Goal: Task Accomplishment & Management: Complete application form

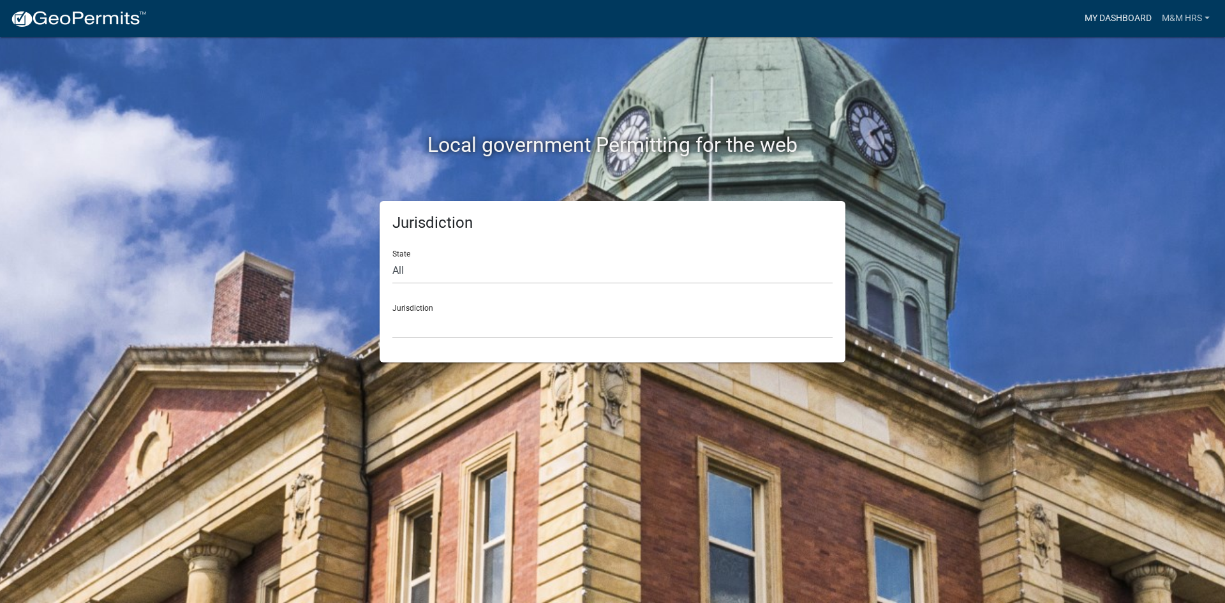
click at [1133, 10] on link "My Dashboard" at bounding box center [1118, 18] width 77 height 24
click at [403, 325] on select "[GEOGRAPHIC_DATA], [US_STATE] [GEOGRAPHIC_DATA], [US_STATE][PERSON_NAME][GEOGRA…" at bounding box center [612, 325] width 440 height 26
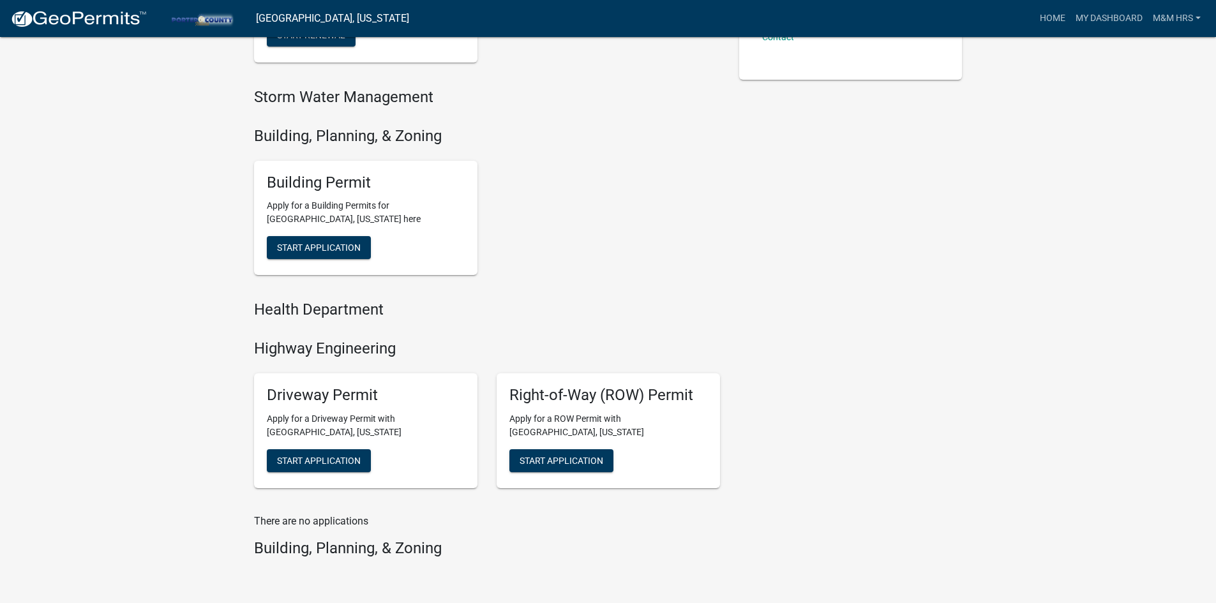
scroll to position [383, 0]
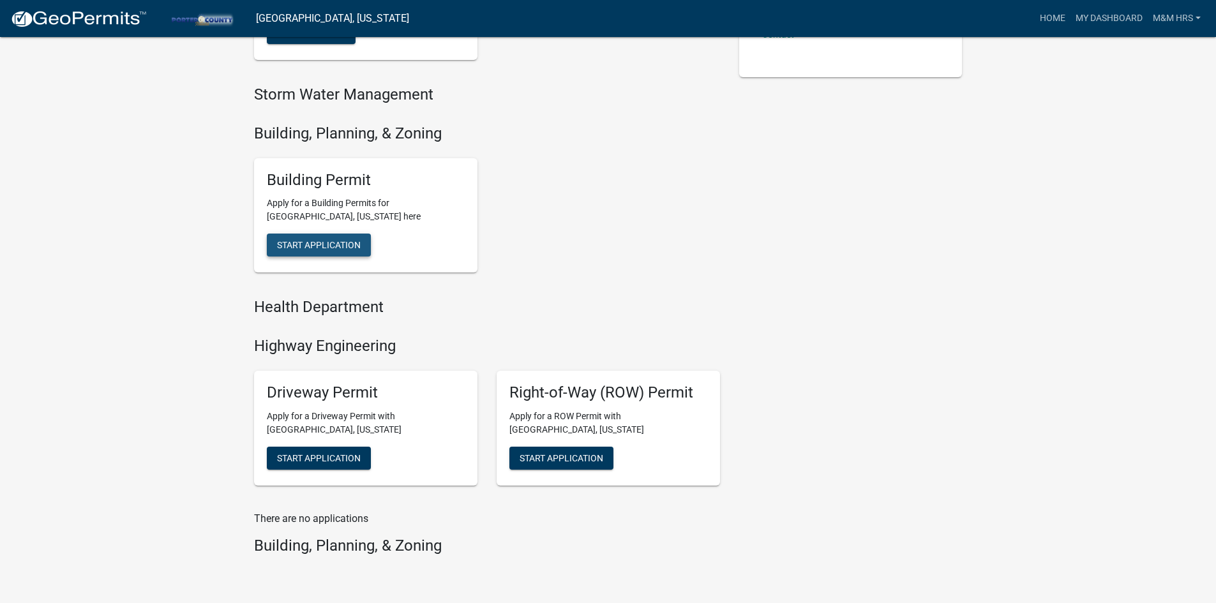
click at [297, 242] on span "Start Application" at bounding box center [319, 245] width 84 height 10
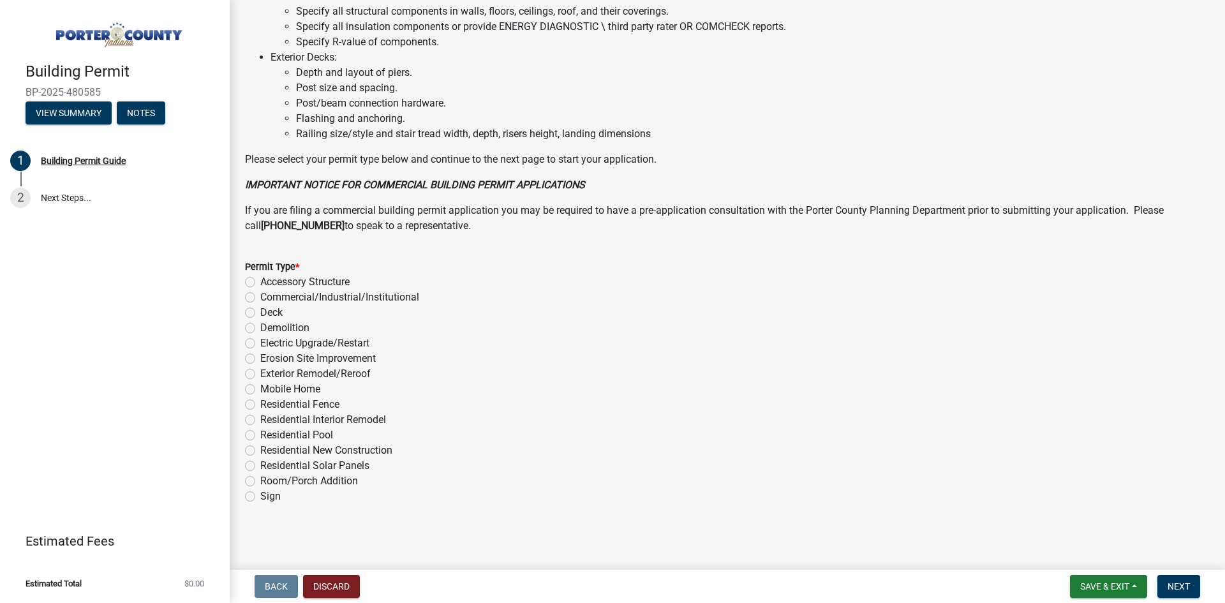
scroll to position [841, 0]
click at [260, 370] on label "Exterior Remodel/Reroof" at bounding box center [315, 373] width 110 height 15
click at [260, 370] on input "Exterior Remodel/Reroof" at bounding box center [264, 370] width 8 height 8
radio input "true"
click at [1174, 585] on span "Next" at bounding box center [1179, 586] width 22 height 10
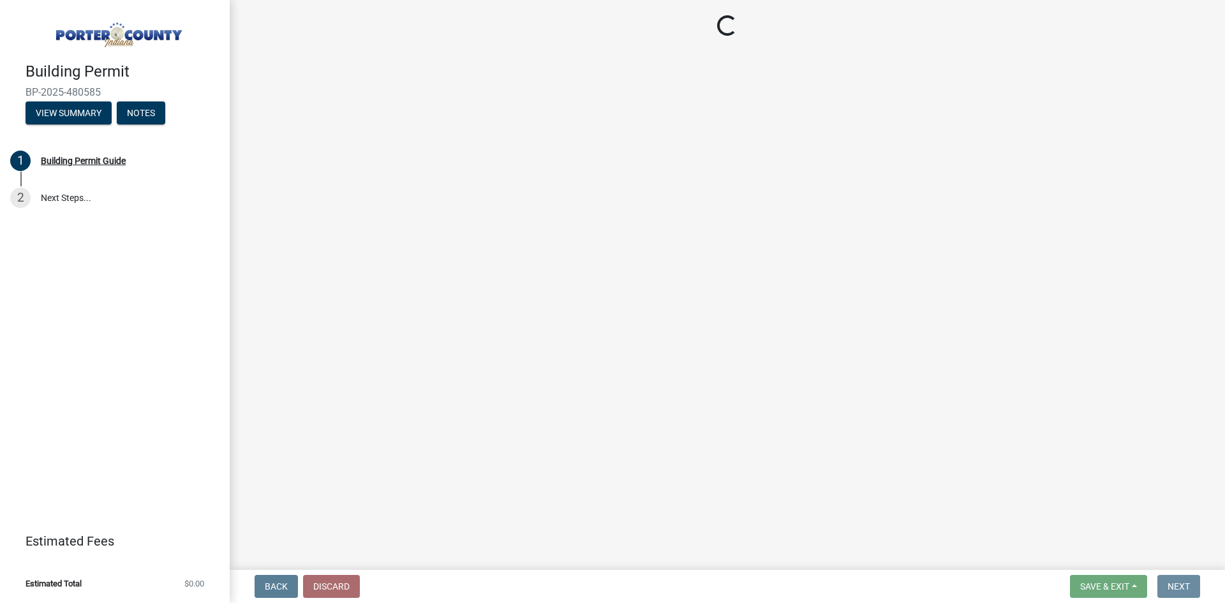
scroll to position [0, 0]
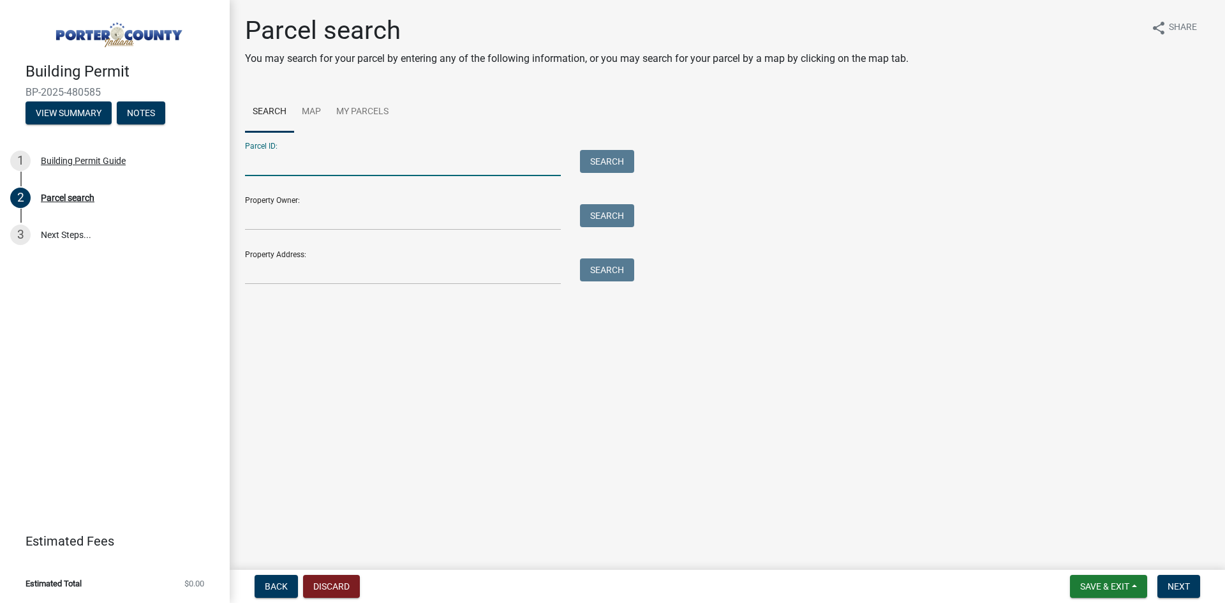
click at [288, 165] on input "Parcel ID:" at bounding box center [403, 163] width 316 height 26
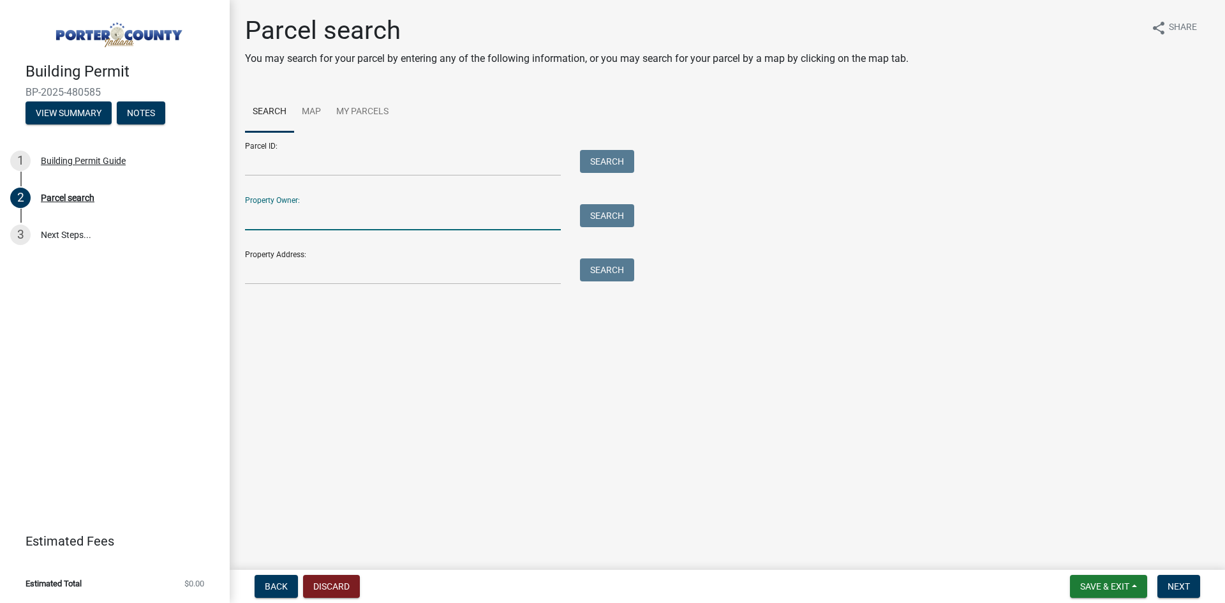
click at [313, 216] on input "Property Owner:" at bounding box center [403, 217] width 316 height 26
click at [271, 267] on input "Property Address:" at bounding box center [403, 271] width 316 height 26
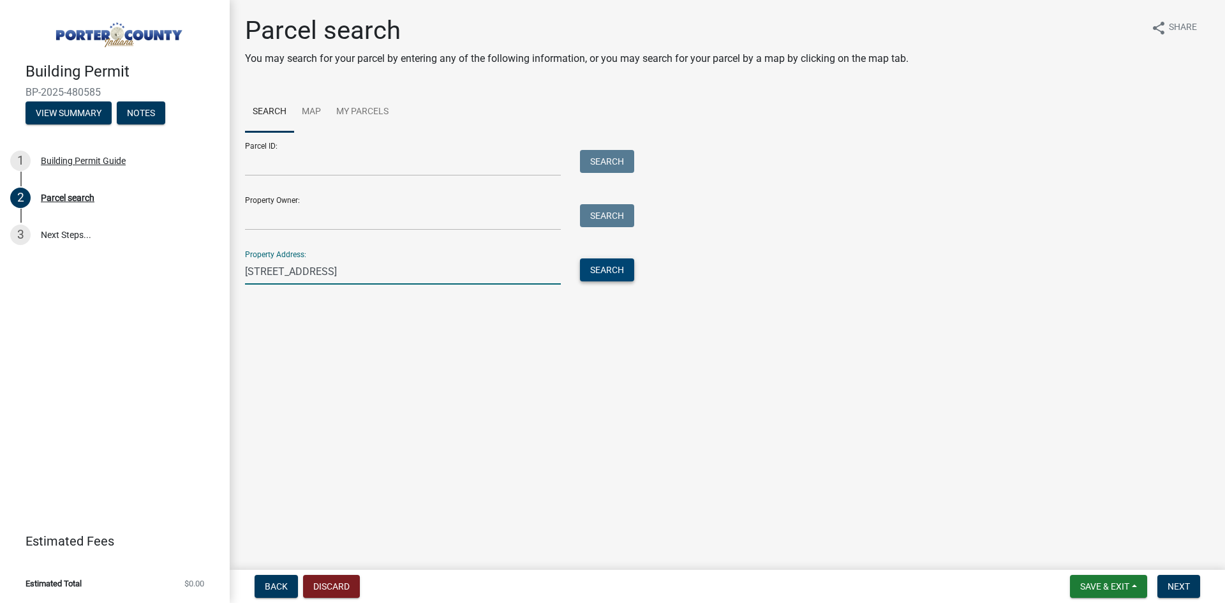
click at [593, 272] on button "Search" at bounding box center [607, 269] width 54 height 23
click at [348, 275] on input "[STREET_ADDRESS]" at bounding box center [403, 271] width 316 height 26
type input "393"
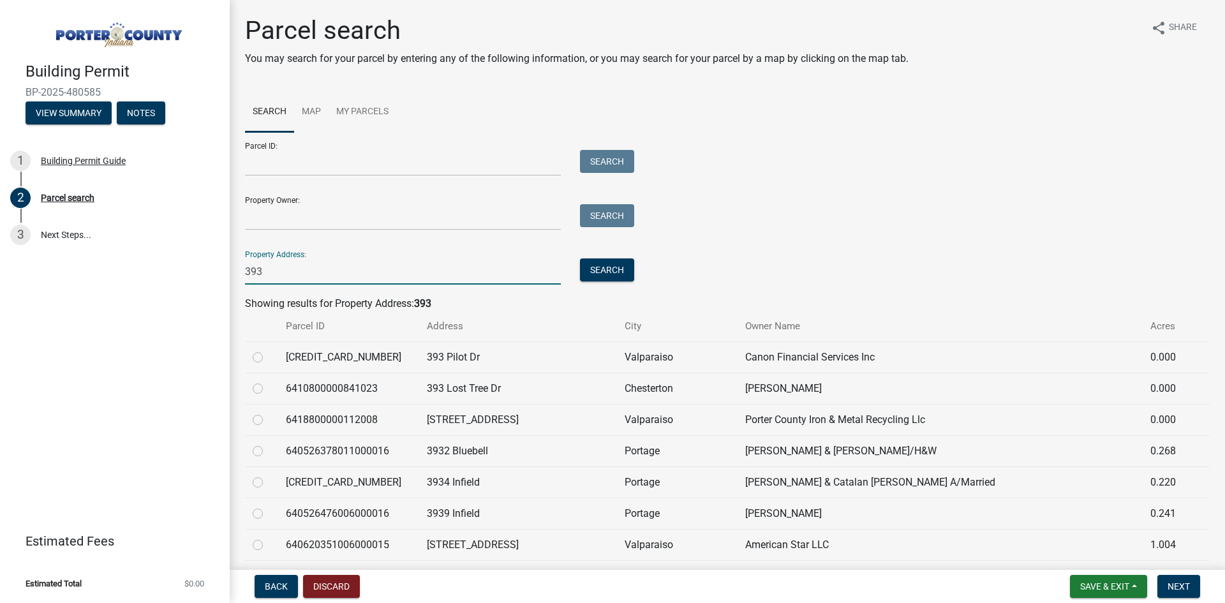
drag, startPoint x: 307, startPoint y: 281, endPoint x: 197, endPoint y: 267, distance: 111.4
click at [197, 267] on div "Building Permit BP-2025-480585 View Summary Notes 1 Building Permit Guide 2 Par…" at bounding box center [612, 301] width 1225 height 603
click at [311, 103] on link "Map" at bounding box center [311, 112] width 34 height 41
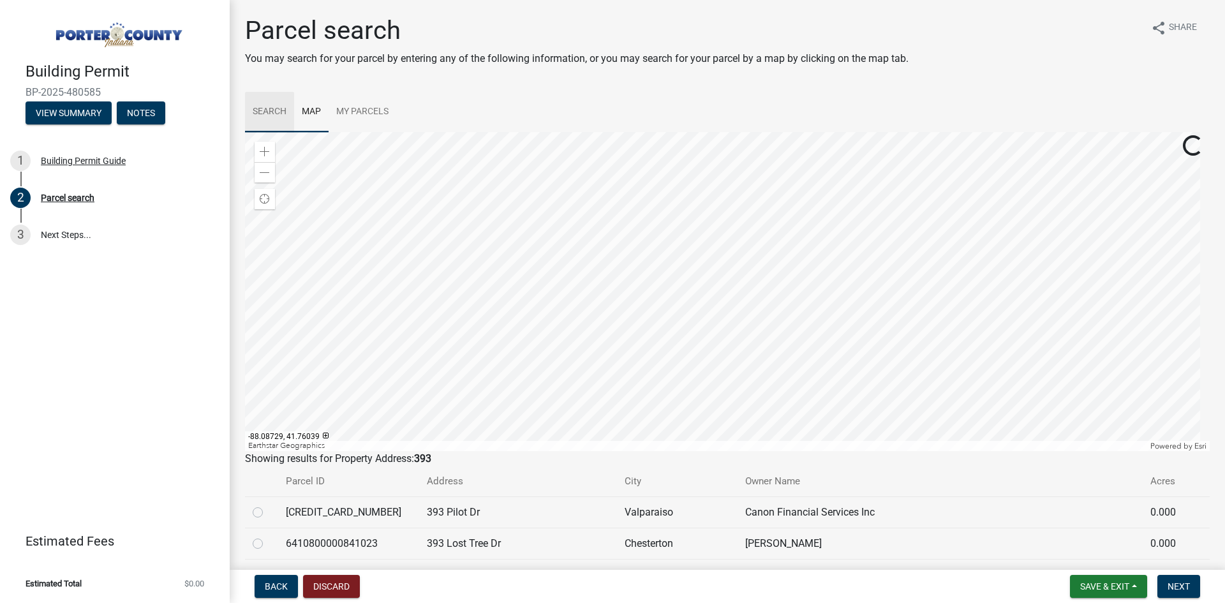
click at [259, 110] on link "Search" at bounding box center [269, 112] width 49 height 41
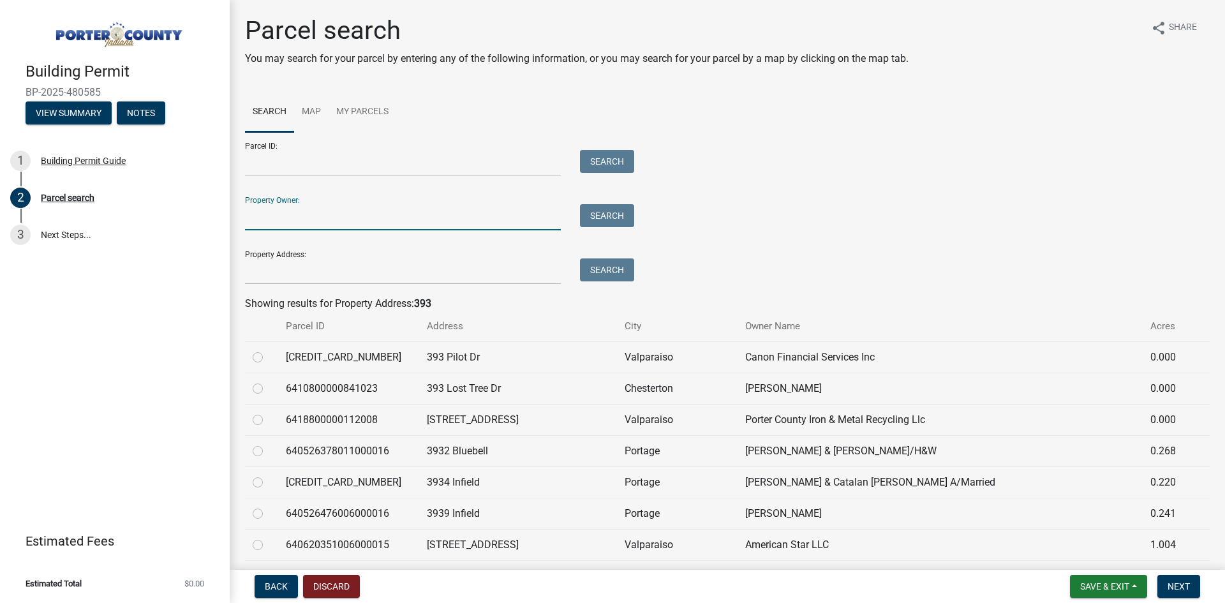
click at [308, 216] on input "Property Owner:" at bounding box center [403, 217] width 316 height 26
type input "zechariah"
click at [606, 213] on button "Search" at bounding box center [607, 215] width 54 height 23
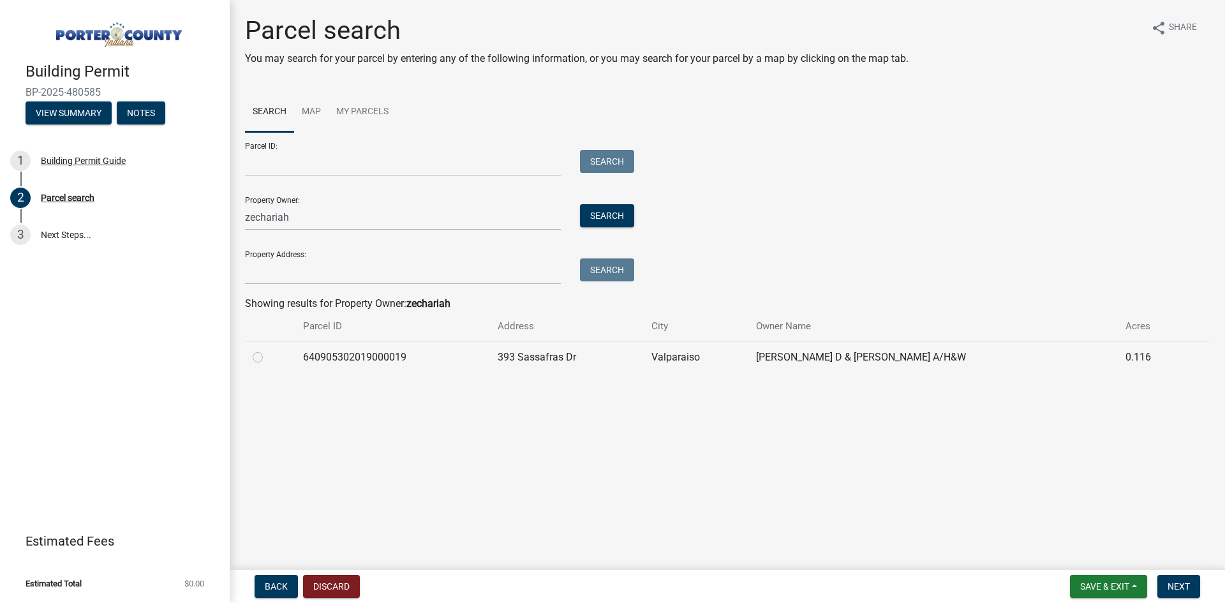
click at [268, 350] on label at bounding box center [268, 350] width 0 height 0
click at [268, 358] on input "radio" at bounding box center [272, 354] width 8 height 8
radio input "true"
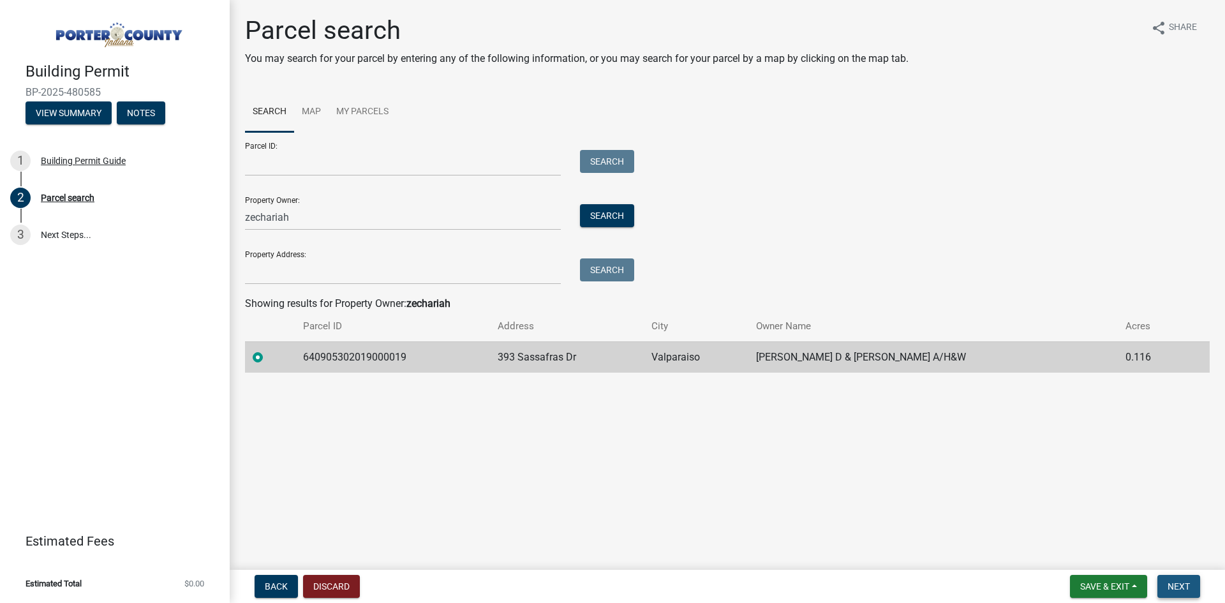
click at [1174, 583] on span "Next" at bounding box center [1179, 586] width 22 height 10
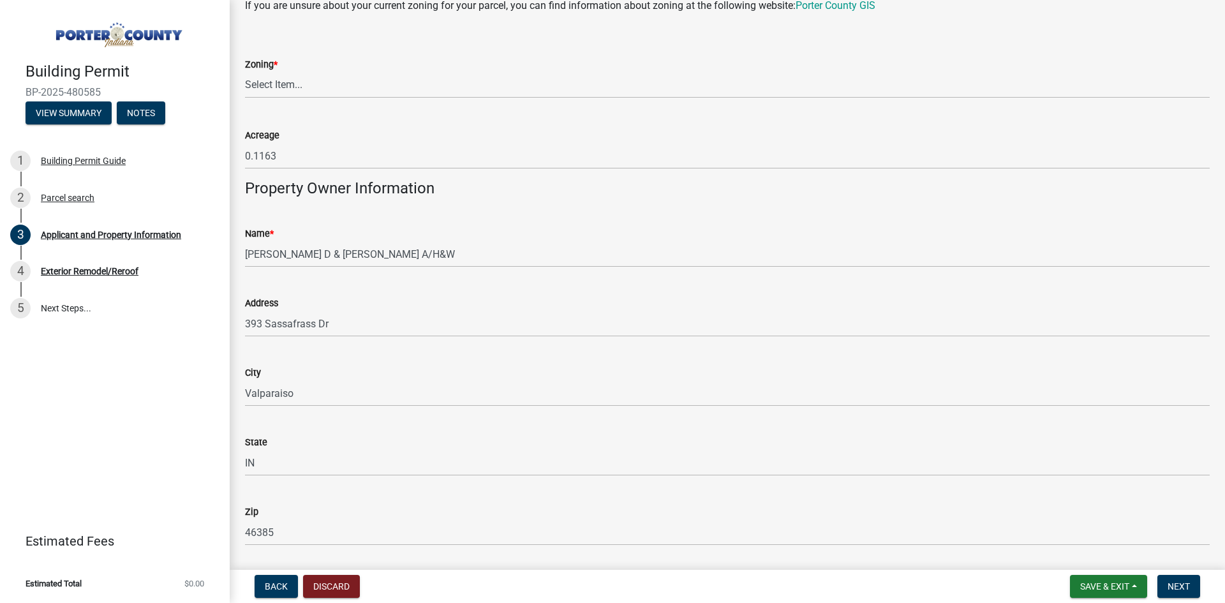
scroll to position [1146, 0]
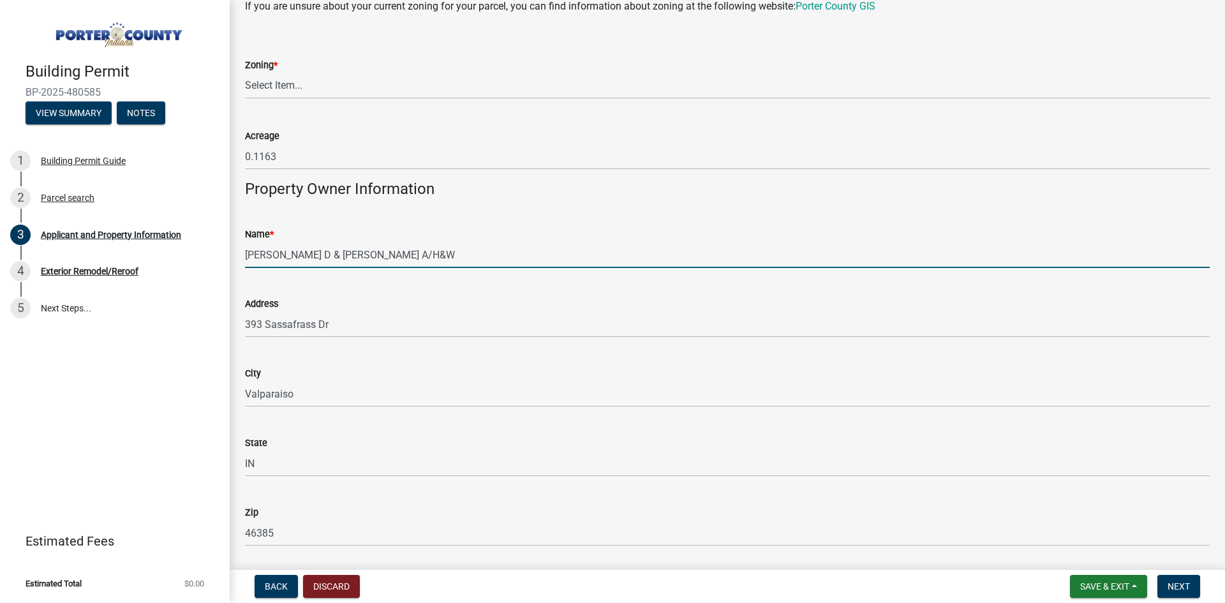
drag, startPoint x: 336, startPoint y: 254, endPoint x: 482, endPoint y: 246, distance: 146.3
click at [482, 246] on input "[PERSON_NAME] D & [PERSON_NAME] A/H&W" at bounding box center [727, 255] width 965 height 26
drag, startPoint x: 283, startPoint y: 253, endPoint x: 154, endPoint y: 268, distance: 129.8
click at [154, 268] on div "Building Permit BP-2025-480585 View Summary Notes 1 Building Permit Guide 2 Par…" at bounding box center [612, 301] width 1225 height 603
click at [352, 255] on input "[DEMOGRAPHIC_DATA]" at bounding box center [727, 255] width 965 height 26
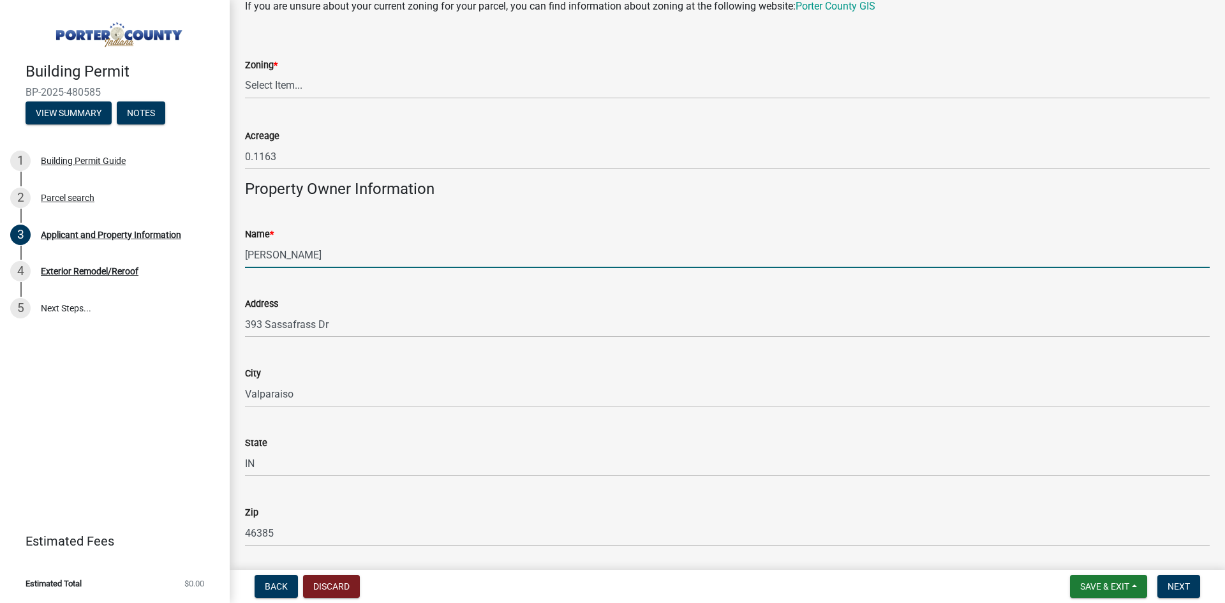
click at [373, 260] on input "[PERSON_NAME]" at bounding box center [727, 255] width 965 height 26
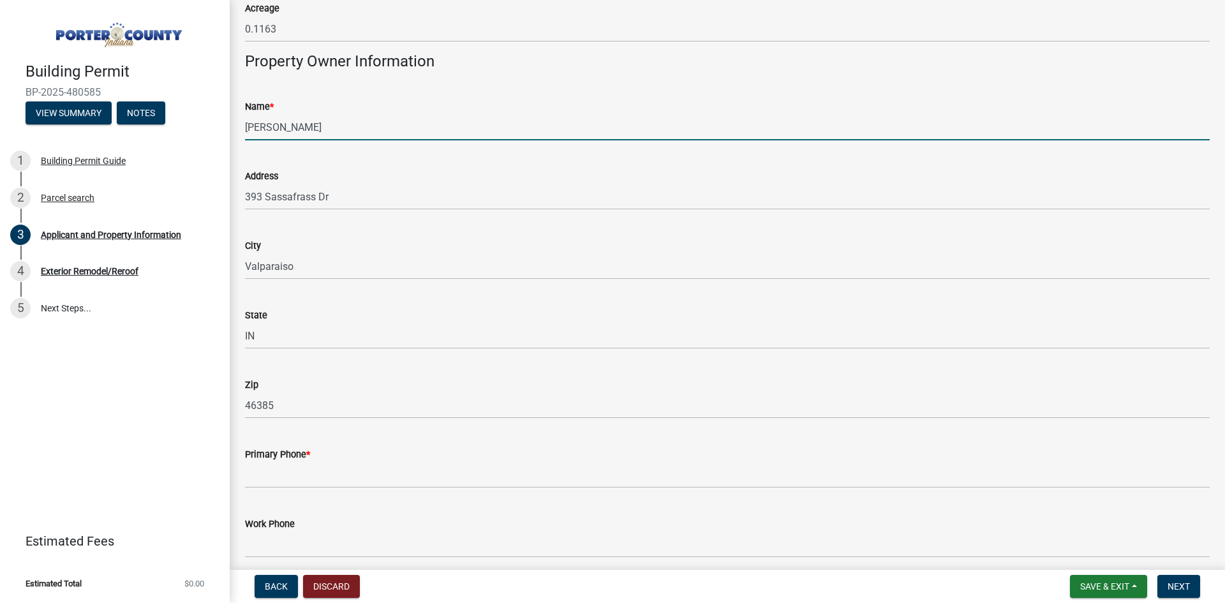
scroll to position [1338, 0]
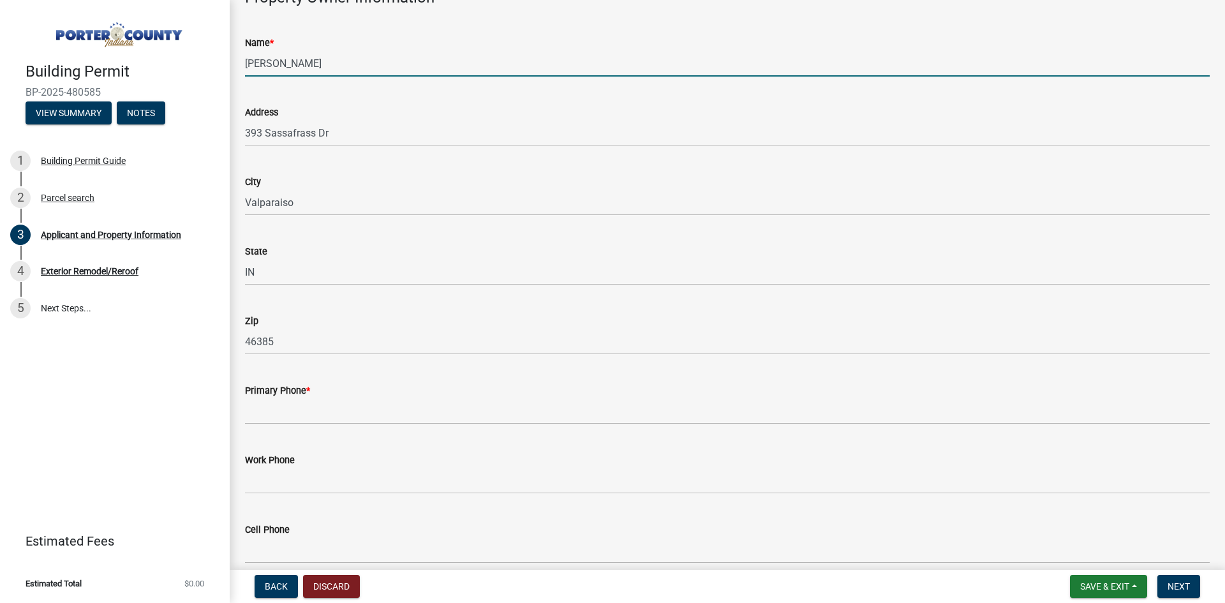
type input "[PERSON_NAME]"
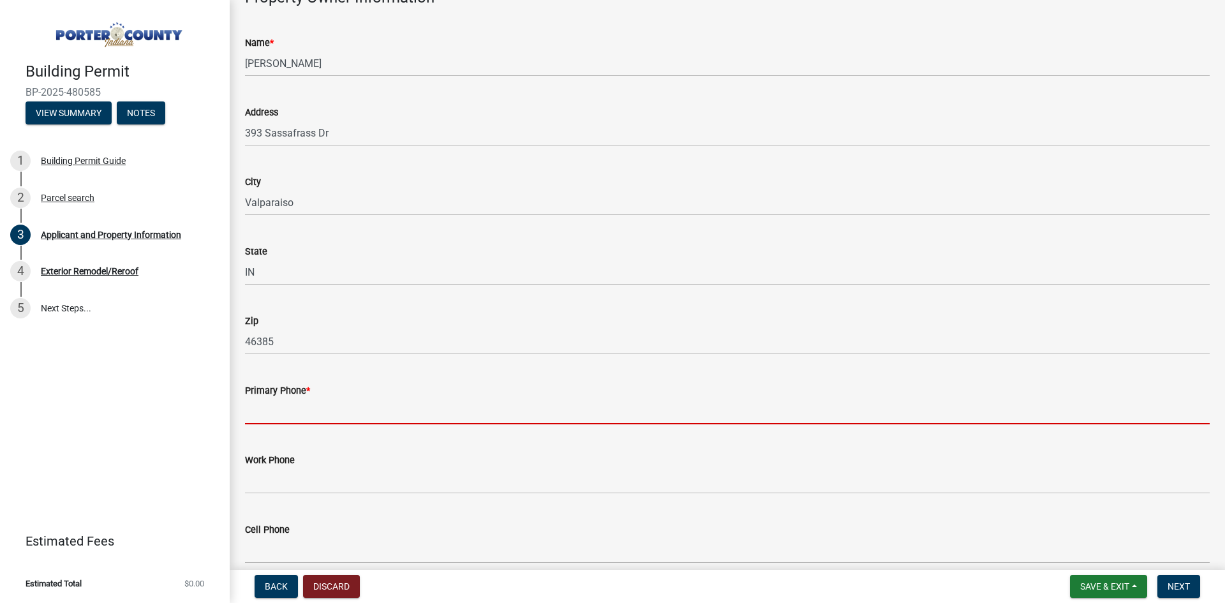
click at [311, 422] on input "Primary Phone *" at bounding box center [727, 411] width 965 height 26
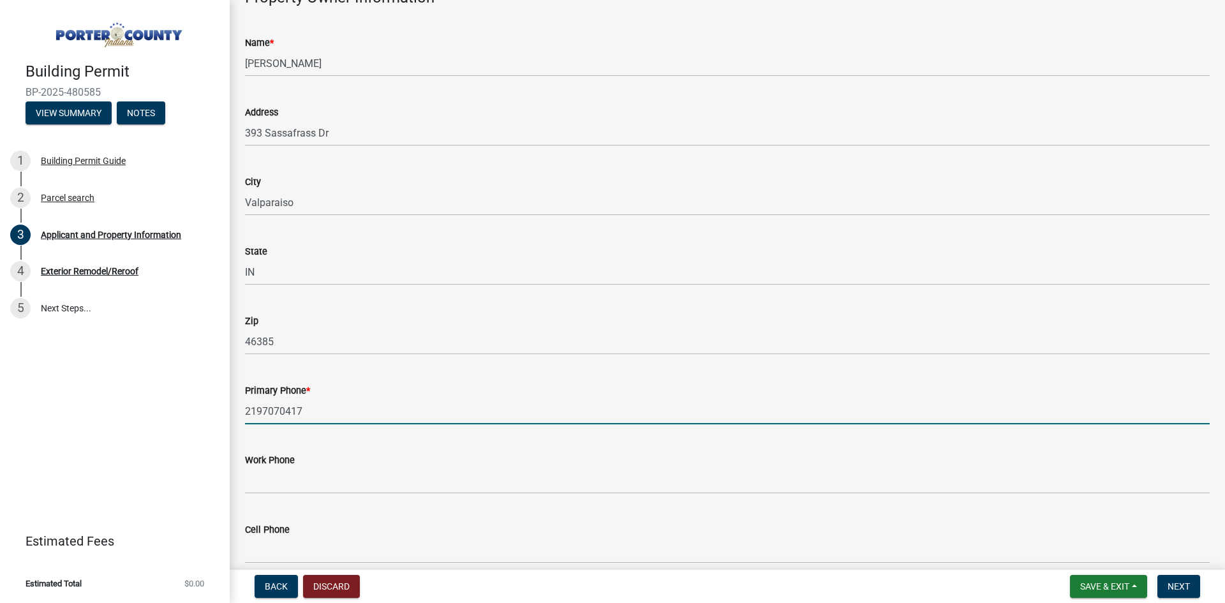
type input "2197070417"
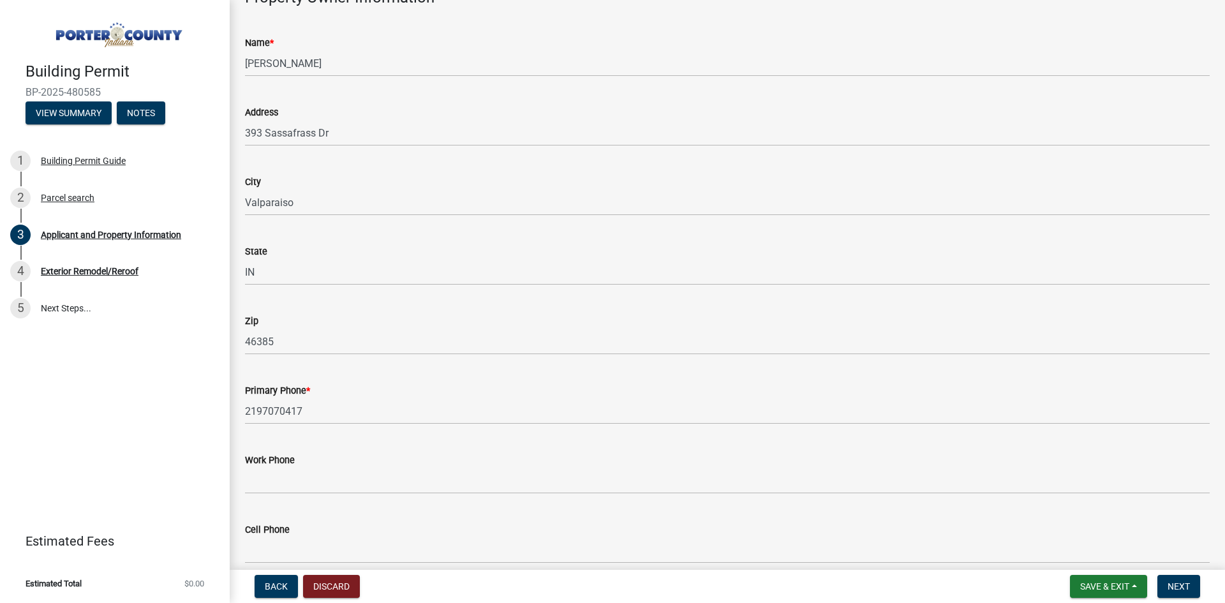
click at [392, 449] on div "Work Phone" at bounding box center [727, 464] width 965 height 59
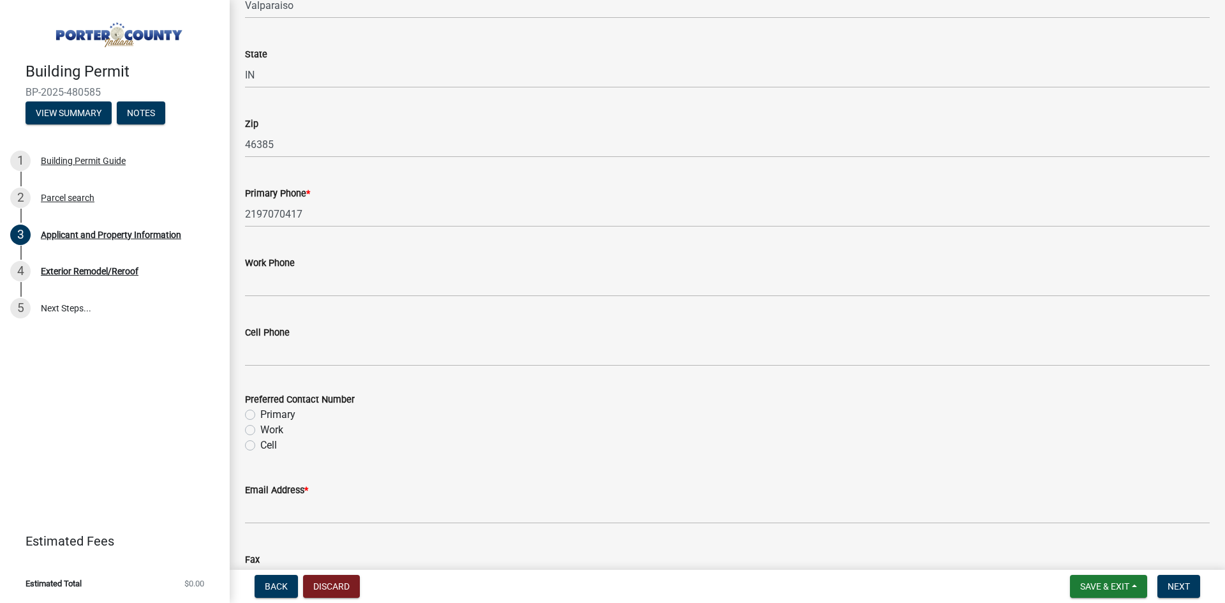
scroll to position [1593, 0]
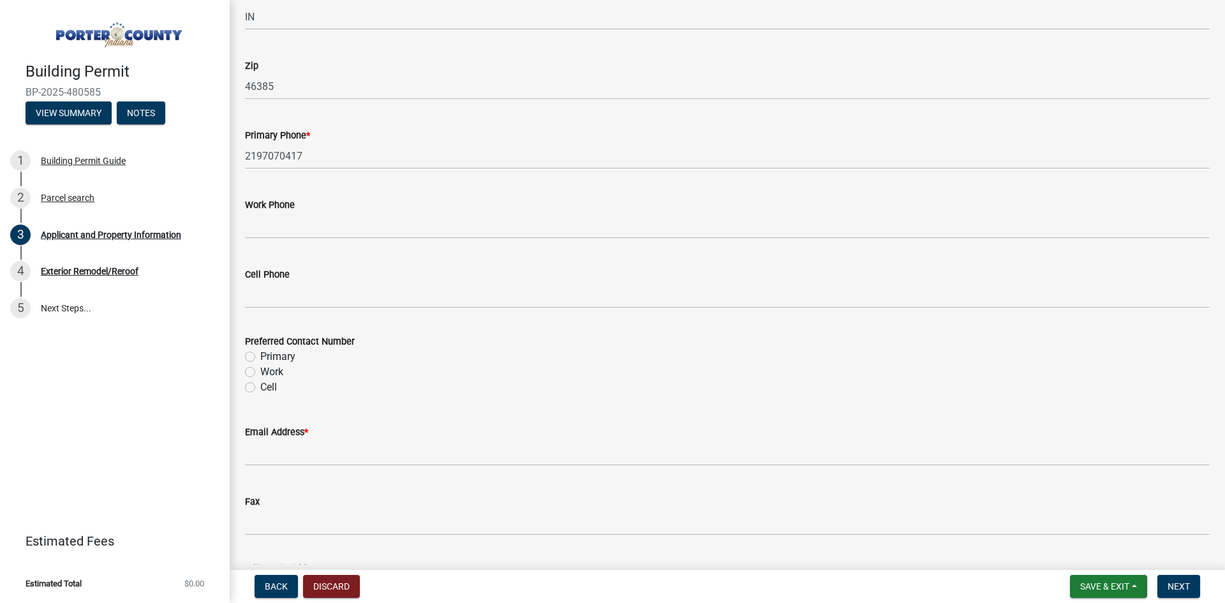
click at [260, 387] on label "Cell" at bounding box center [268, 387] width 17 height 15
click at [260, 387] on input "Cell" at bounding box center [264, 384] width 8 height 8
radio input "true"
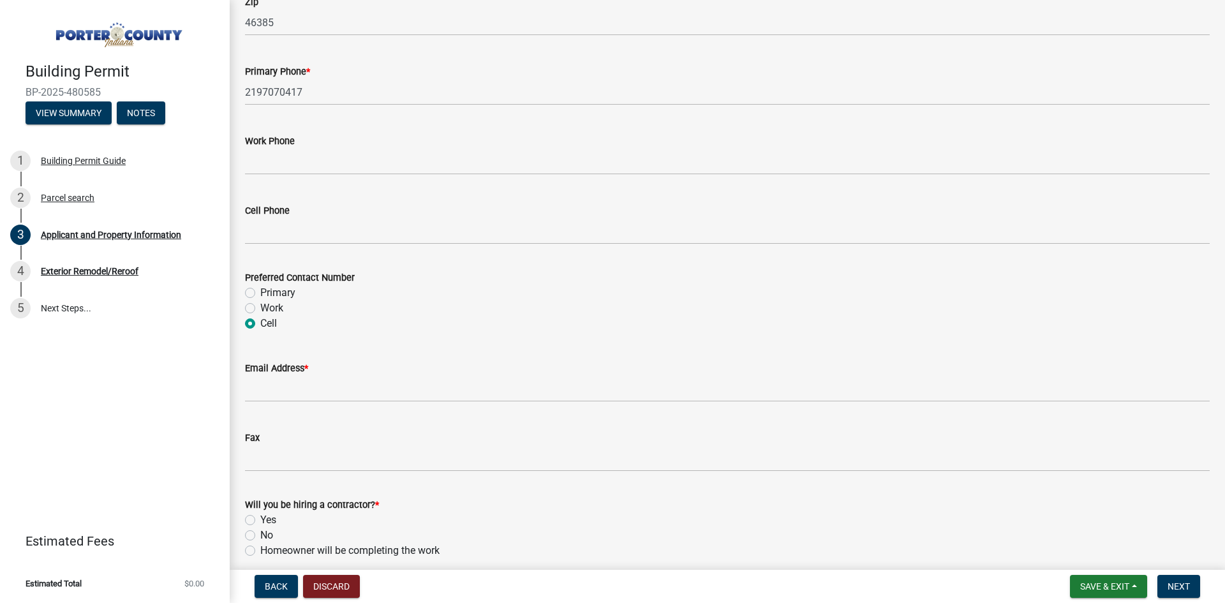
click at [260, 324] on label "Cell" at bounding box center [268, 323] width 17 height 15
click at [260, 324] on input "Cell" at bounding box center [264, 320] width 8 height 8
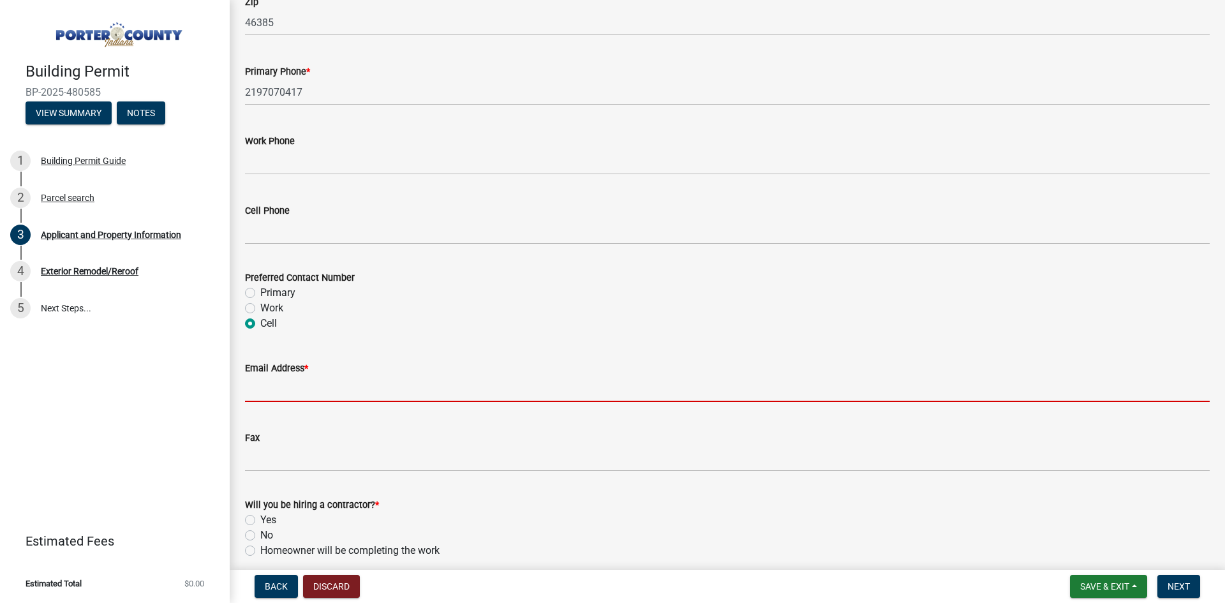
click at [317, 386] on input "Email Address *" at bounding box center [727, 389] width 965 height 26
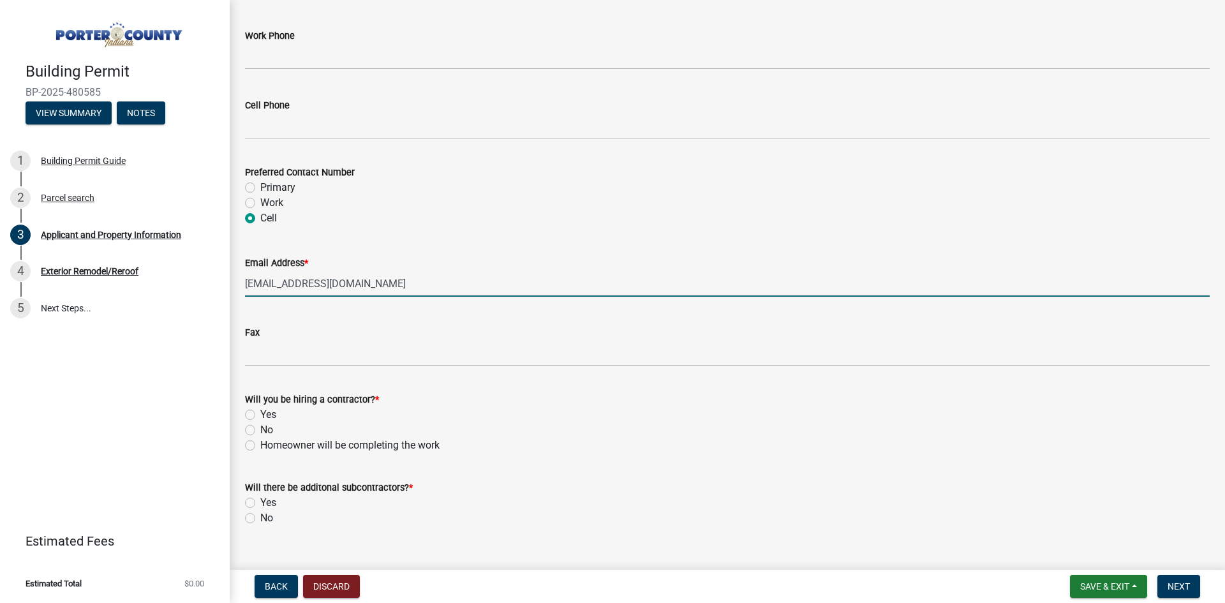
scroll to position [1784, 0]
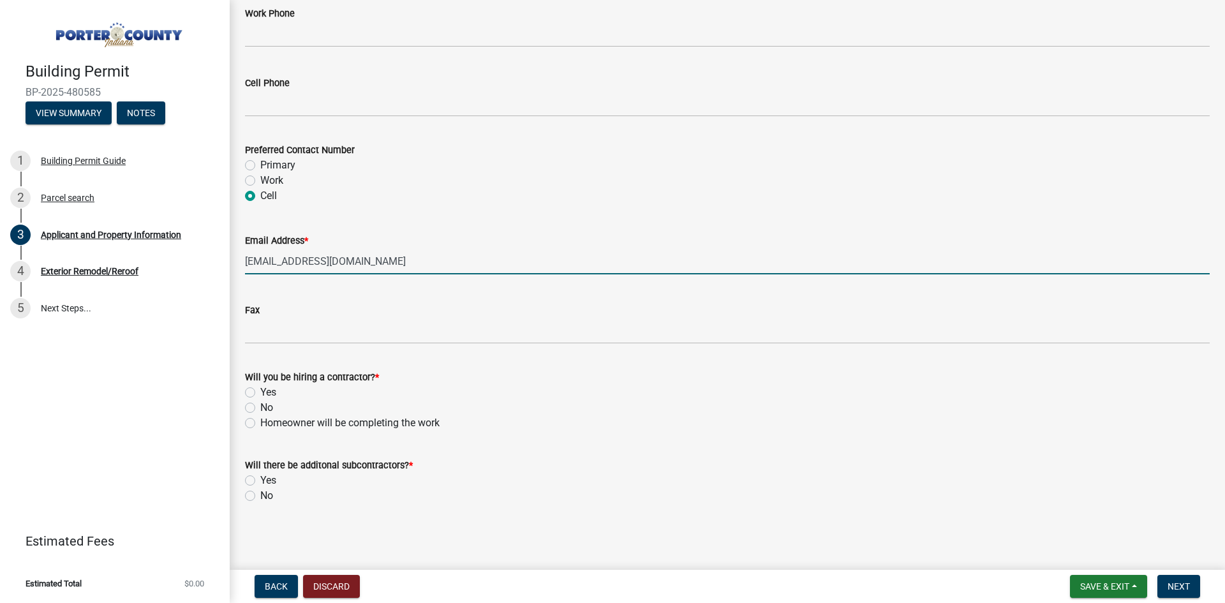
type input "[EMAIL_ADDRESS][DOMAIN_NAME]"
click at [260, 393] on label "Yes" at bounding box center [268, 392] width 16 height 15
click at [260, 393] on input "Yes" at bounding box center [264, 389] width 8 height 8
radio input "true"
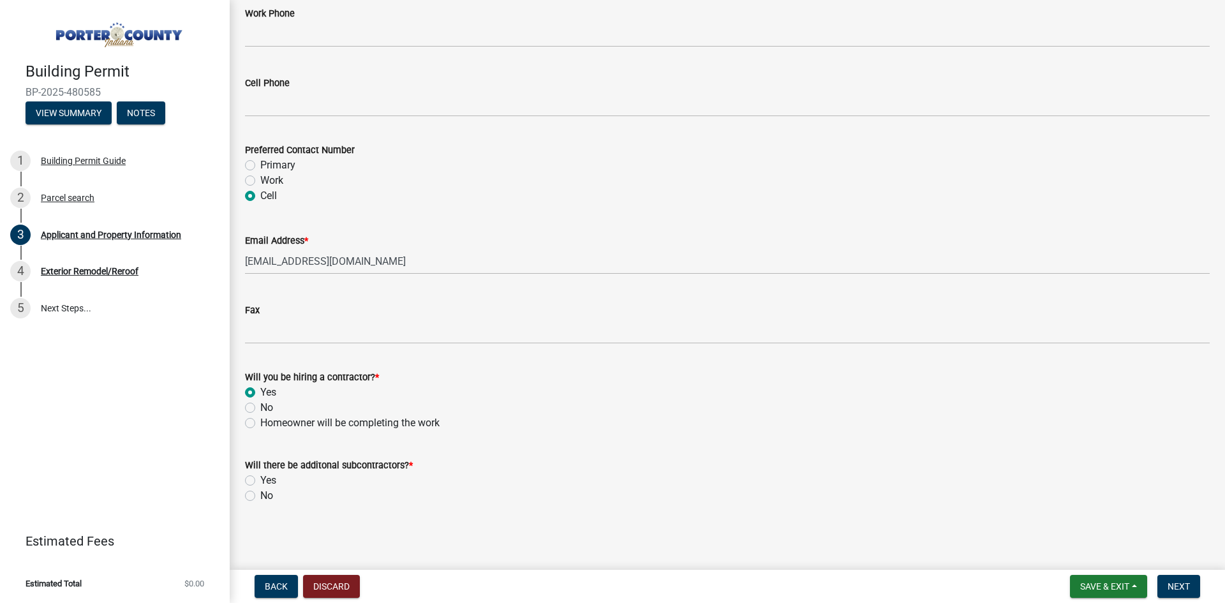
click at [260, 498] on label "No" at bounding box center [266, 495] width 13 height 15
click at [260, 497] on input "No" at bounding box center [264, 492] width 8 height 8
radio input "true"
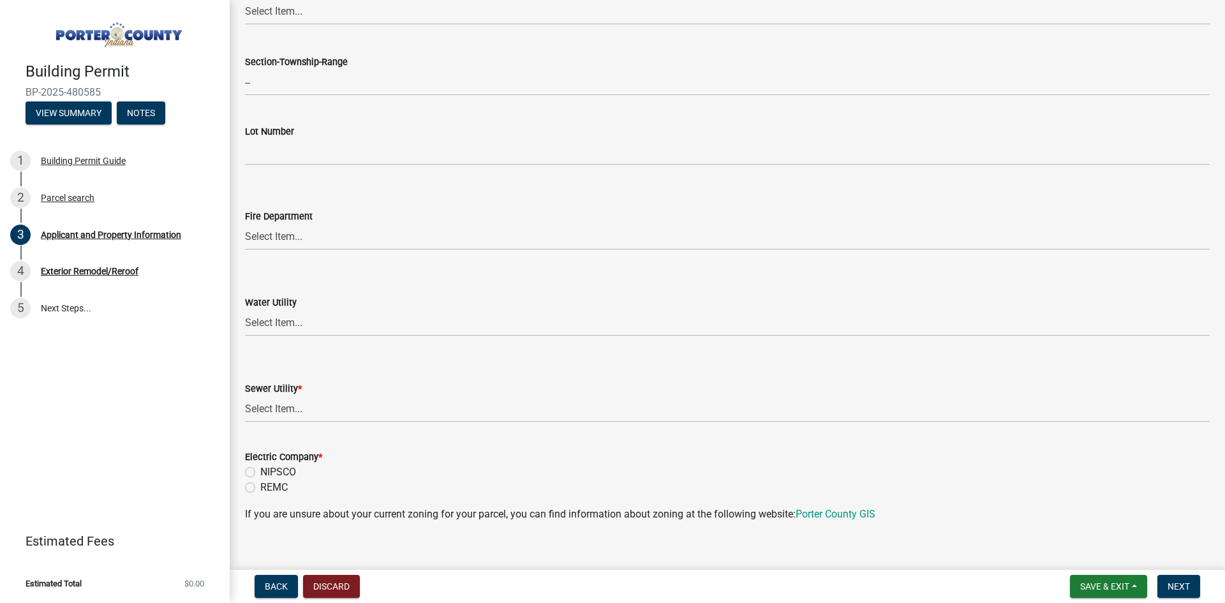
scroll to position [383, 0]
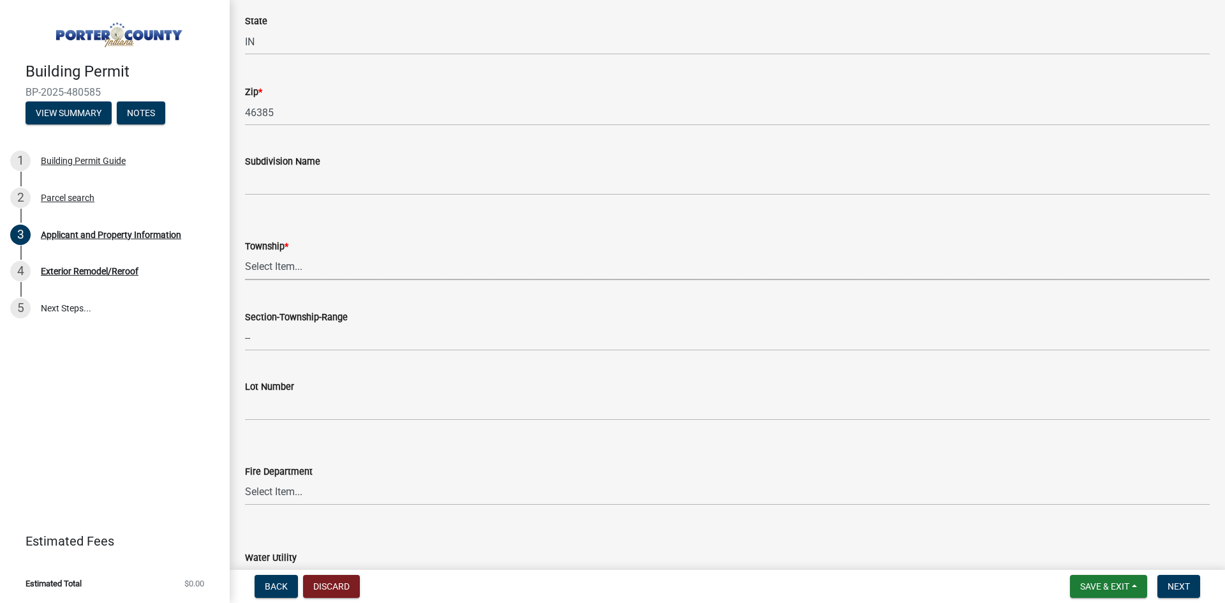
click at [288, 257] on select "Select Item... [PERSON_NAME][GEOGRAPHIC_DATA] [PERSON_NAME][GEOGRAPHIC_DATA] [G…" at bounding box center [727, 267] width 965 height 26
click at [245, 254] on select "Select Item... [PERSON_NAME][GEOGRAPHIC_DATA] [PERSON_NAME][GEOGRAPHIC_DATA] [G…" at bounding box center [727, 267] width 965 height 26
select select "eebc071e-620a-4db8-83e9-cb6b194c67e9"
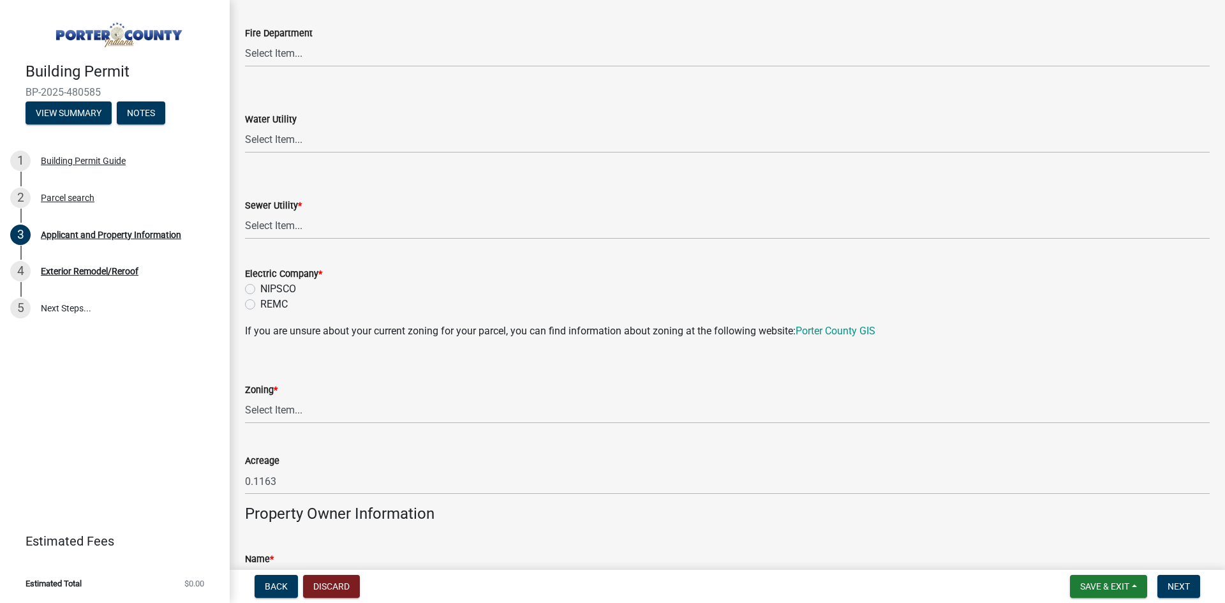
scroll to position [830, 0]
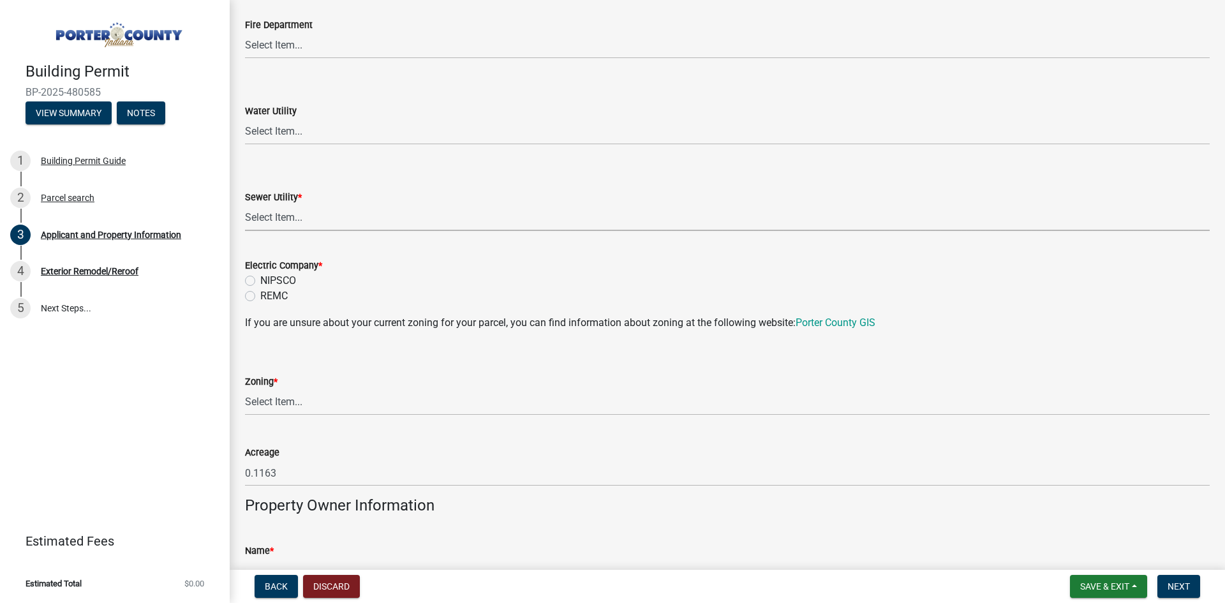
click at [309, 220] on select "Select Item... Aqua [US_STATE] Inc Damon Run Falling Waters Lake Eliza - LEACD …" at bounding box center [727, 218] width 965 height 26
click at [245, 205] on select "Select Item... Aqua [US_STATE] Inc Damon Run Falling Waters Lake Eliza - LEACD …" at bounding box center [727, 218] width 965 height 26
select select "ad46db9b-b68a-4590-8d08-f4fb10f3ead6"
click at [260, 278] on label "NIPSCO" at bounding box center [278, 280] width 36 height 15
click at [260, 278] on input "NIPSCO" at bounding box center [264, 277] width 8 height 8
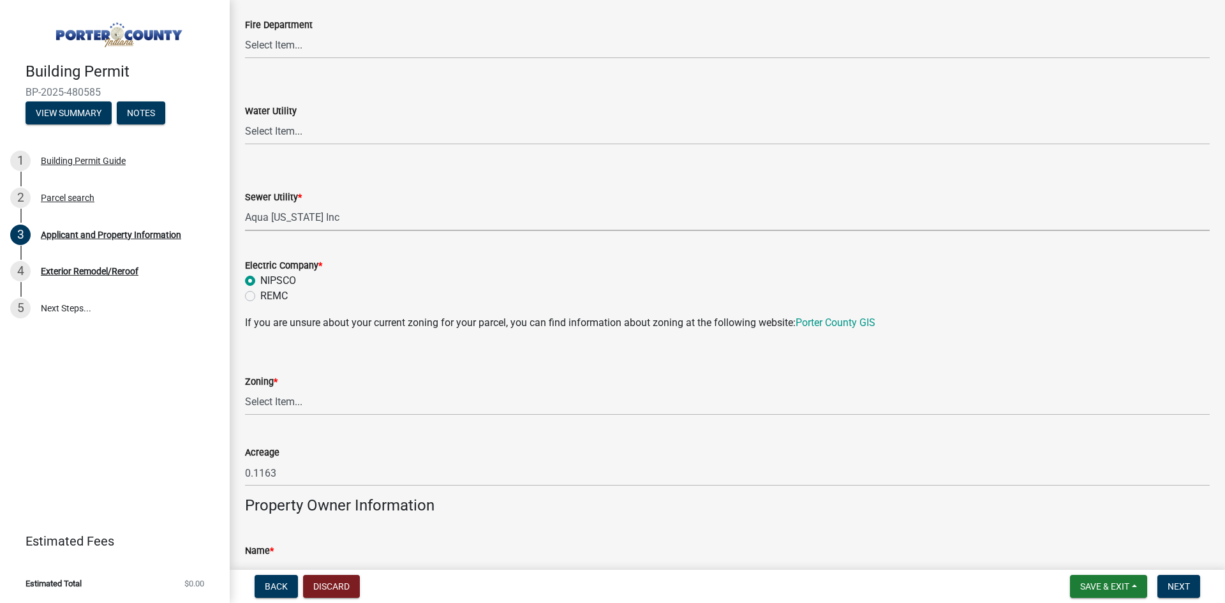
radio input "true"
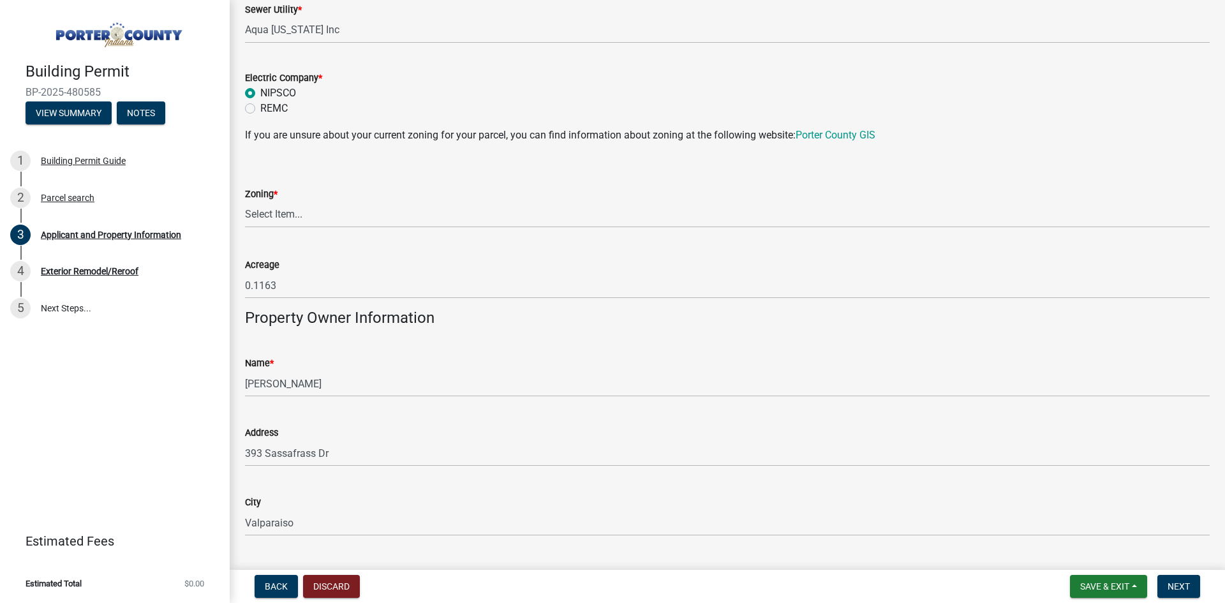
scroll to position [1021, 0]
click at [299, 225] on wm-data-entity-input "Zoning * Select Item... A1 A2 CH CM CN I1 I2 I3 IN MP OT P1 P2 PUD R1 R2 R3 R4 …" at bounding box center [727, 192] width 965 height 86
click at [306, 214] on select "Select Item... A1 A2 CH CM CN I1 I2 I3 IN MP OT P1 P2 PUD R1 R2 R3 R4 RL RR" at bounding box center [727, 211] width 965 height 26
click at [245, 198] on select "Select Item... A1 A2 CH CM CN I1 I2 I3 IN MP OT P1 P2 PUD R1 R2 R3 R4 RL RR" at bounding box center [727, 211] width 965 height 26
select select "c481ec3b-4313-4a51-beb3-d1e178b64f36"
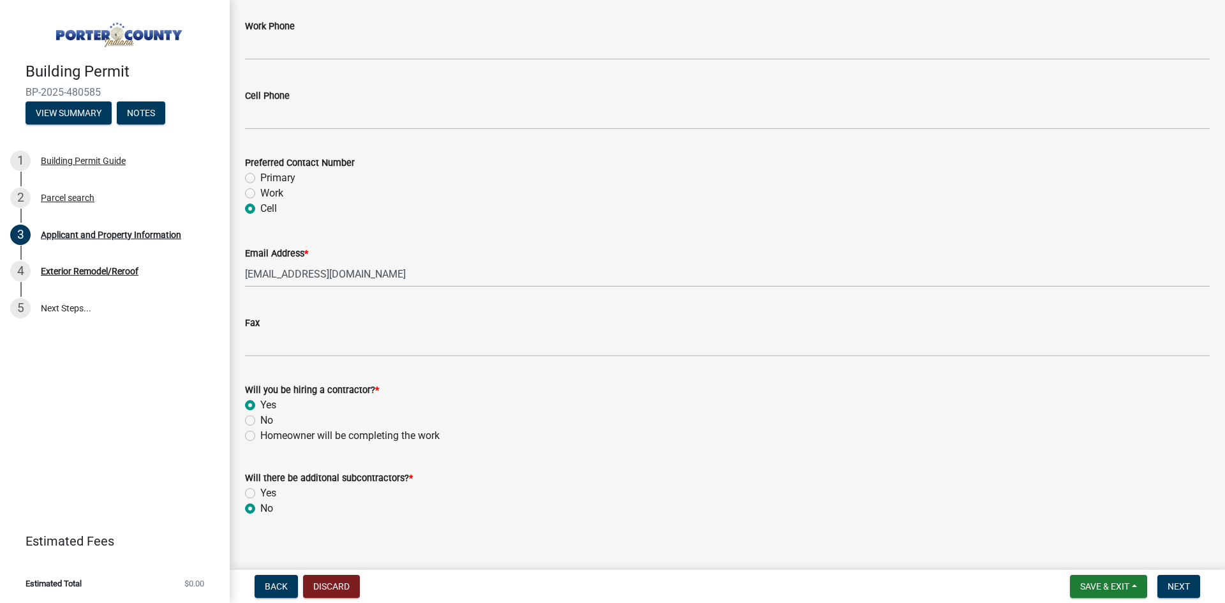
scroll to position [1784, 0]
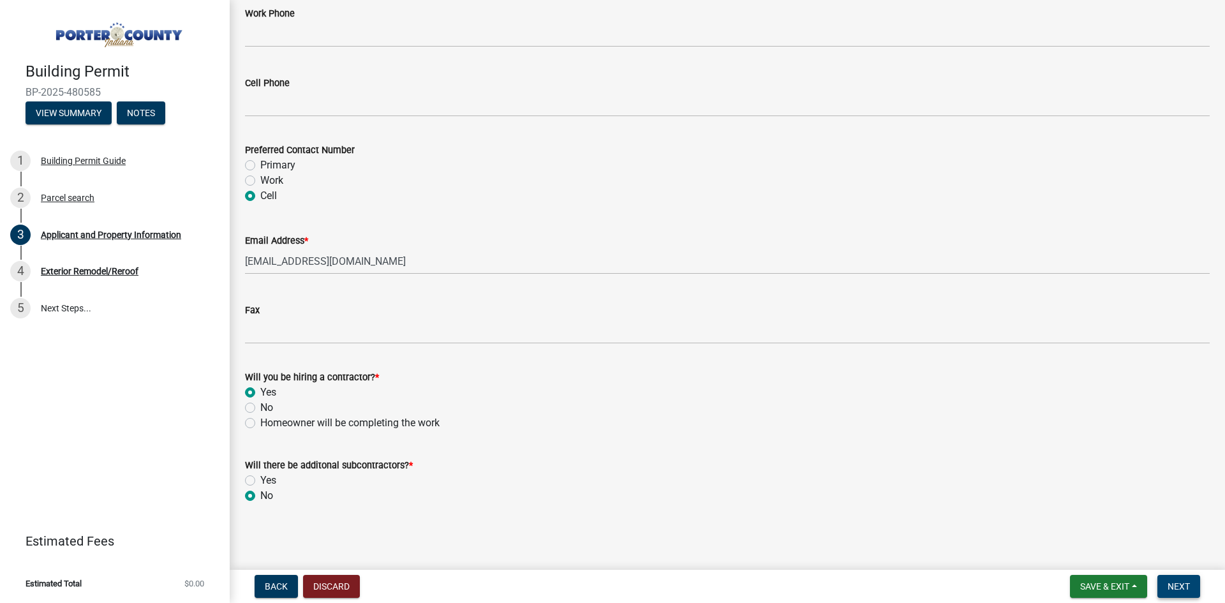
click at [1174, 580] on button "Next" at bounding box center [1179, 586] width 43 height 23
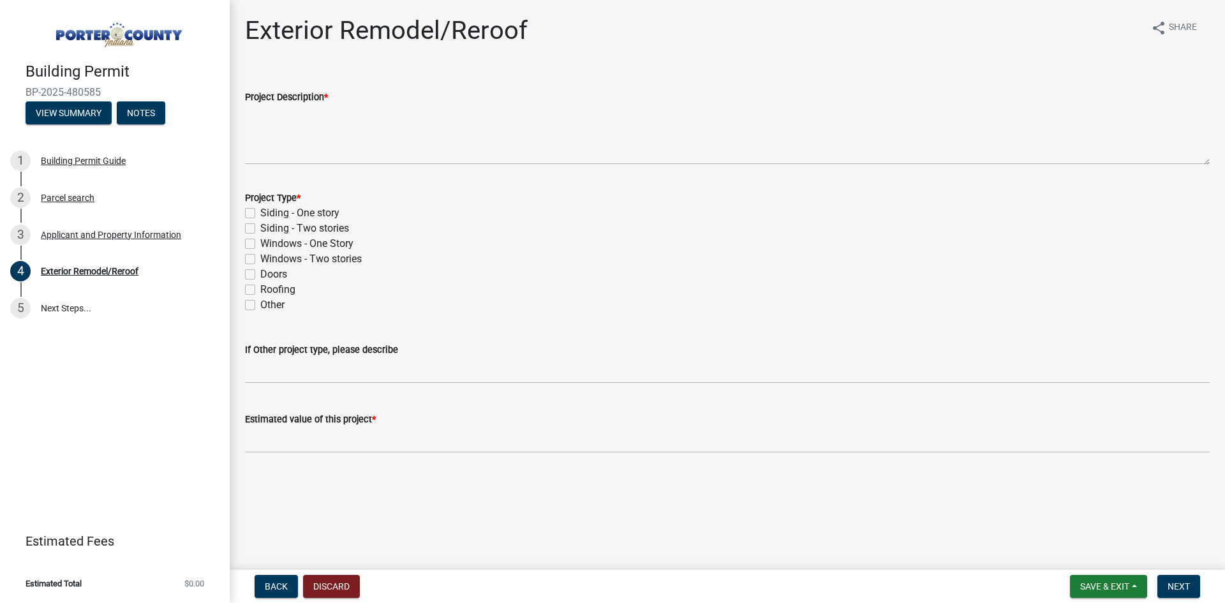
click at [260, 293] on label "Roofing" at bounding box center [277, 289] width 35 height 15
click at [260, 290] on input "Roofing" at bounding box center [264, 286] width 8 height 8
checkbox input "true"
checkbox input "false"
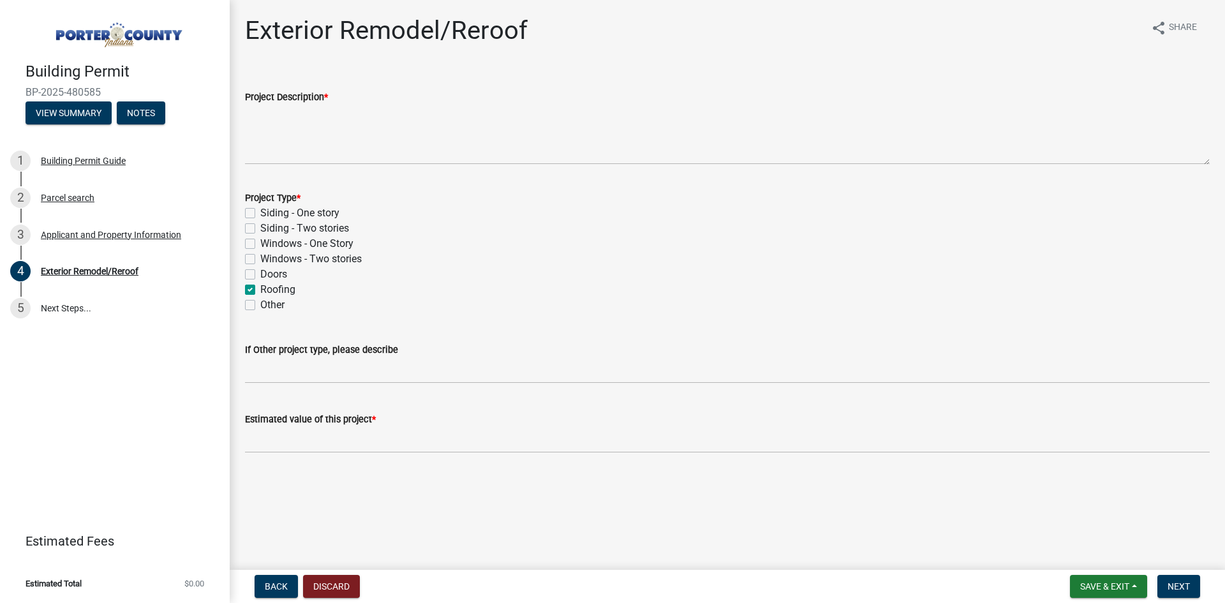
checkbox input "false"
checkbox input "true"
checkbox input "false"
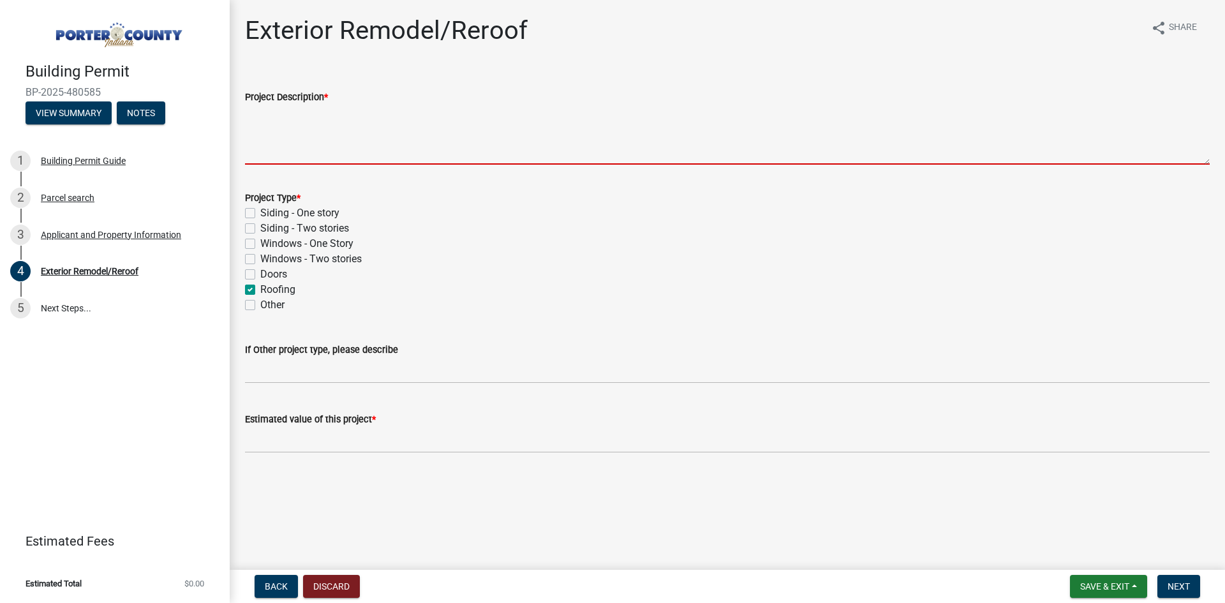
click at [274, 139] on textarea "Project Description *" at bounding box center [727, 135] width 965 height 60
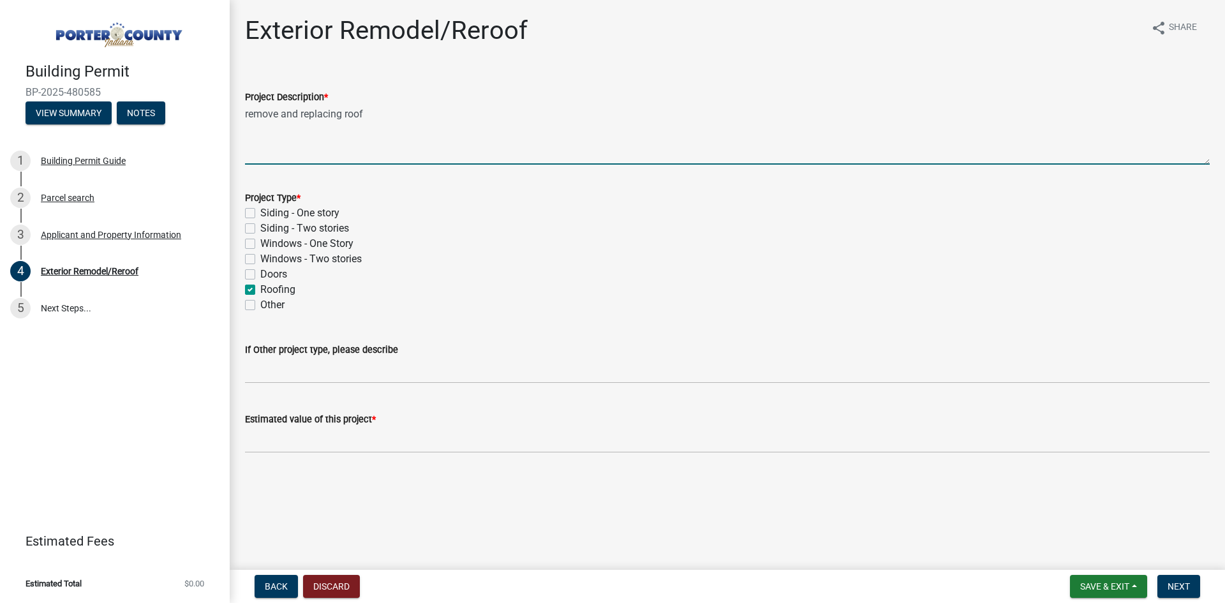
type textarea "remove and replacing roof"
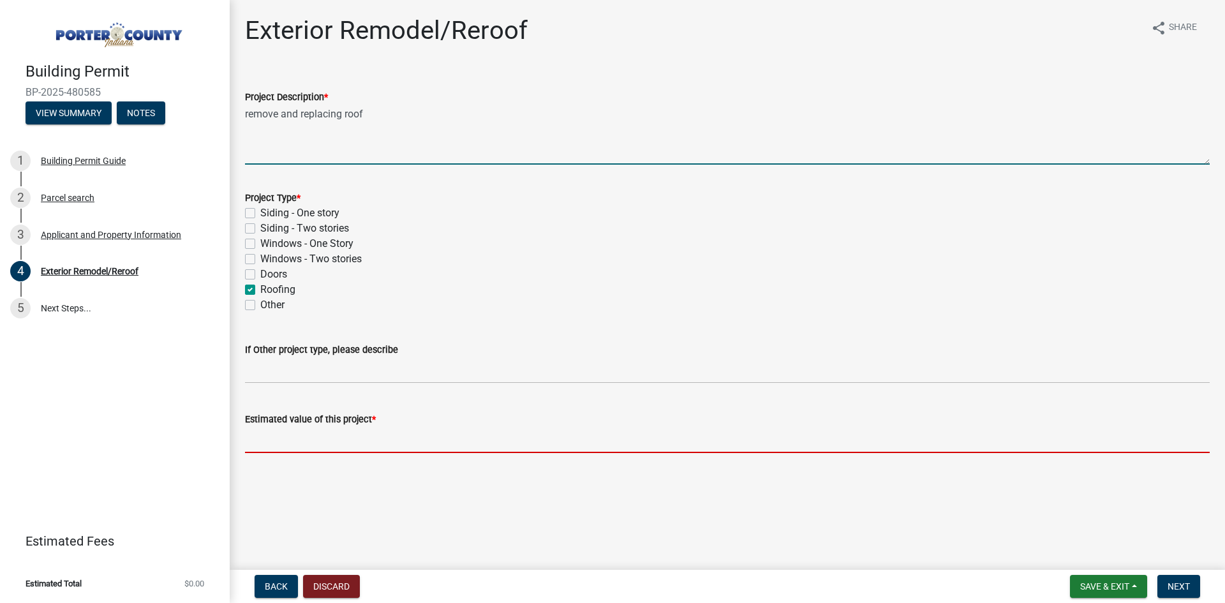
click at [345, 448] on input "text" at bounding box center [727, 440] width 965 height 26
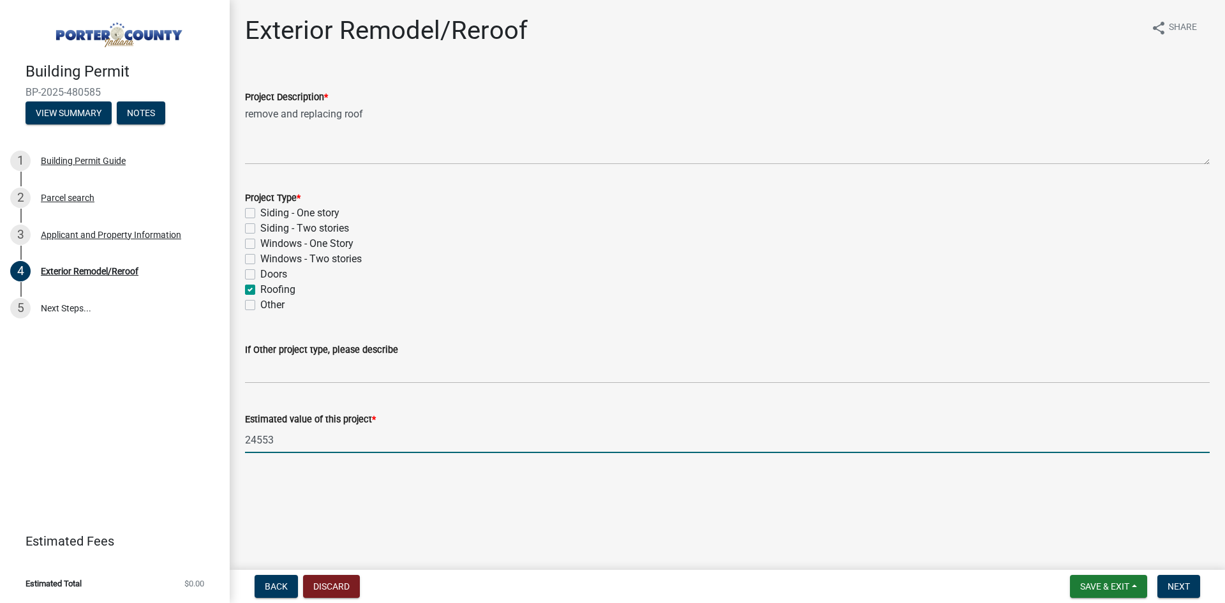
type input "24553"
click at [437, 485] on main "Exterior Remodel/Reroof share Share Project Description * remove and replacing …" at bounding box center [728, 282] width 996 height 565
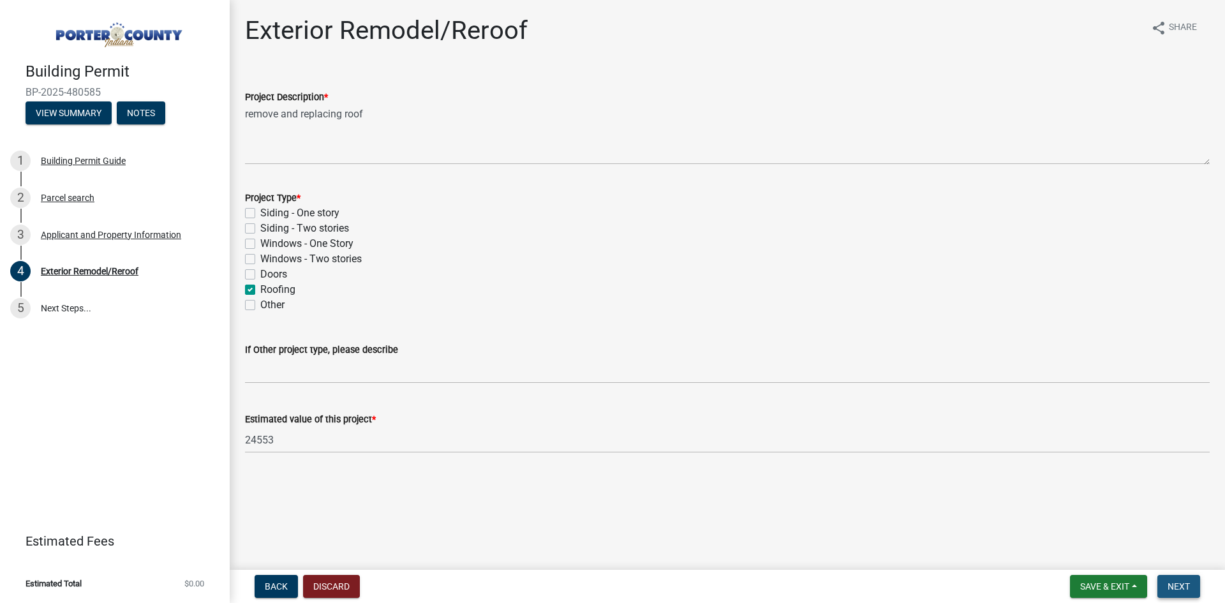
drag, startPoint x: 1190, startPoint y: 588, endPoint x: 1006, endPoint y: 491, distance: 208.1
click at [1189, 588] on span "Next" at bounding box center [1179, 586] width 22 height 10
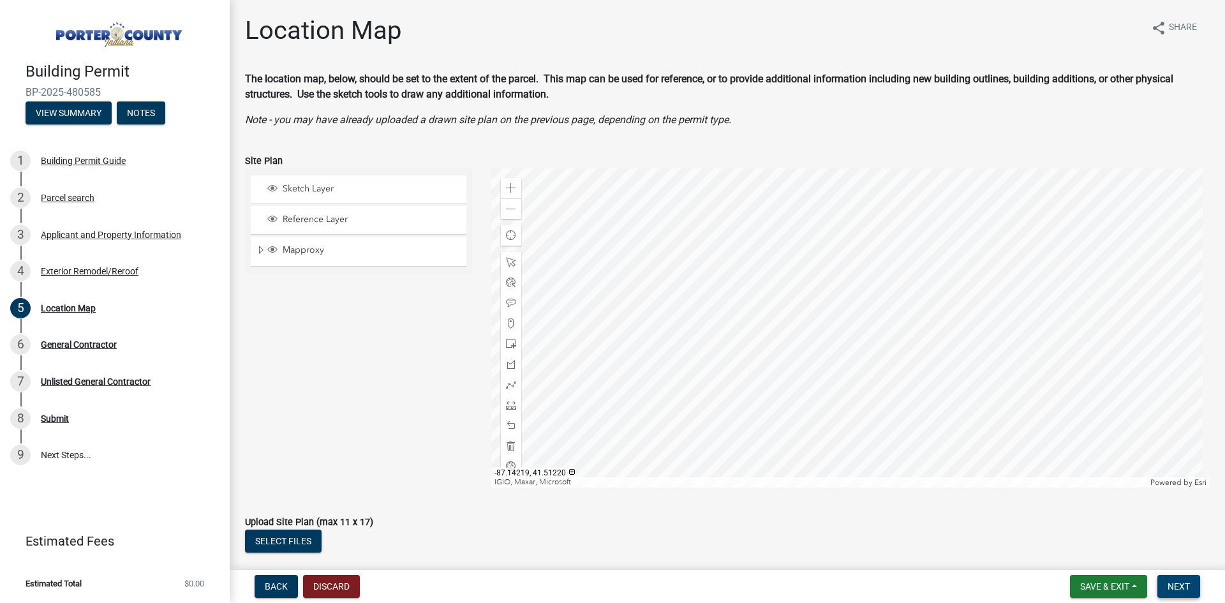
click at [1185, 588] on span "Next" at bounding box center [1179, 586] width 22 height 10
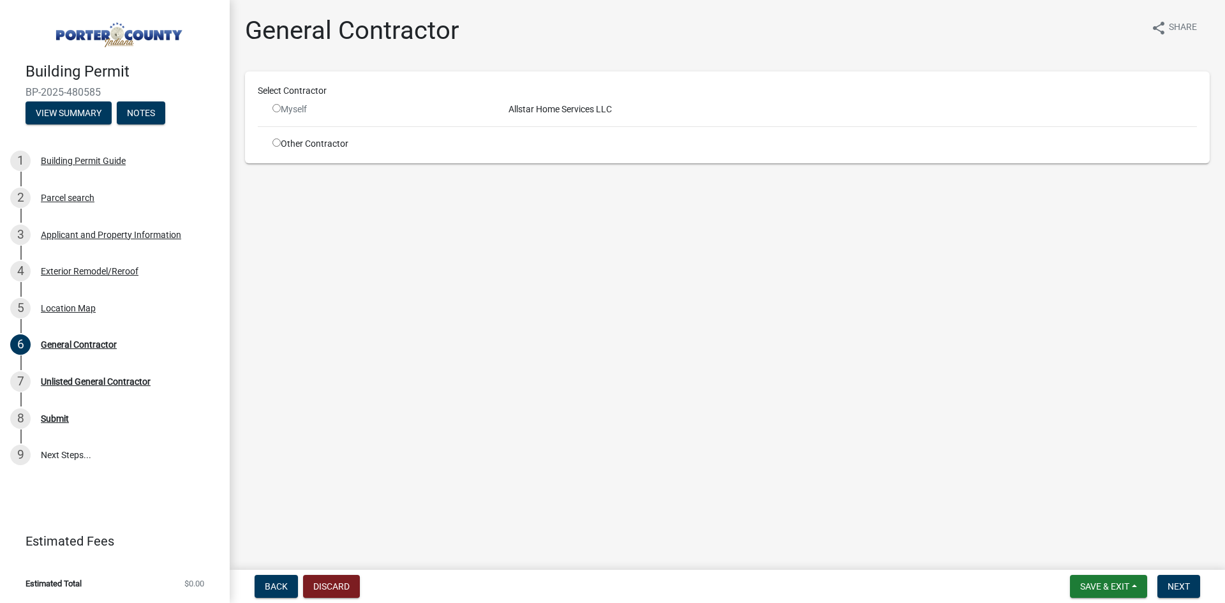
click at [284, 108] on div "Myself" at bounding box center [381, 109] width 217 height 13
click at [276, 105] on input "radio" at bounding box center [277, 108] width 8 height 8
click at [275, 111] on input "radio" at bounding box center [277, 108] width 8 height 8
click at [560, 94] on div "Select Contractor" at bounding box center [727, 90] width 959 height 13
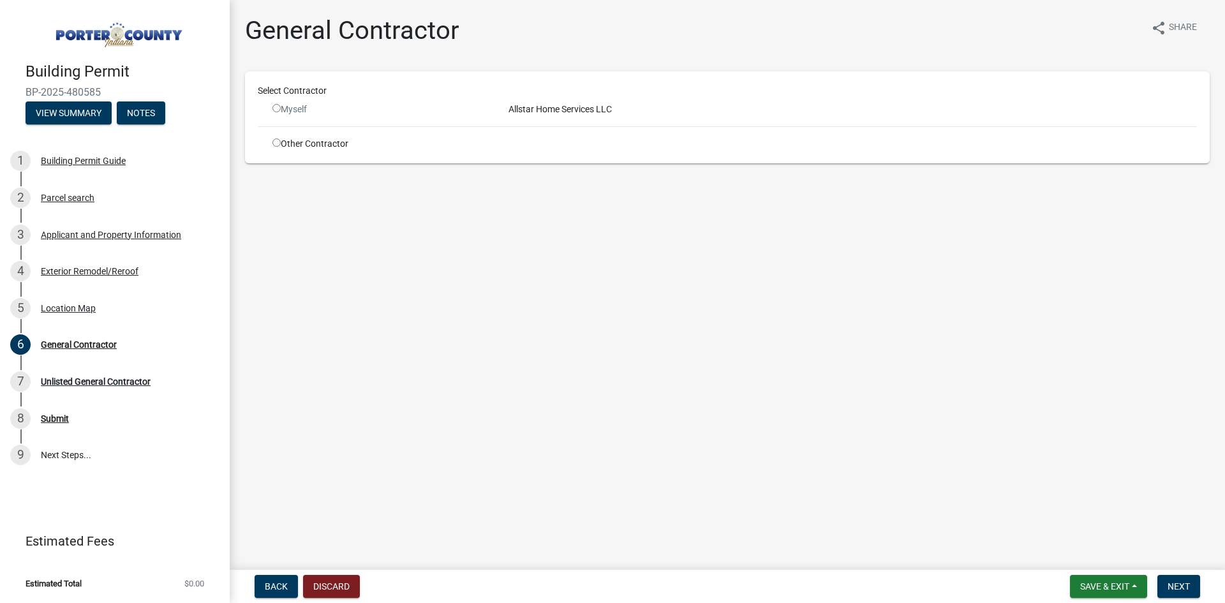
click at [546, 114] on div "Allstar Home Services LLC" at bounding box center [853, 109] width 708 height 13
click at [276, 107] on input "radio" at bounding box center [277, 108] width 8 height 8
radio input "false"
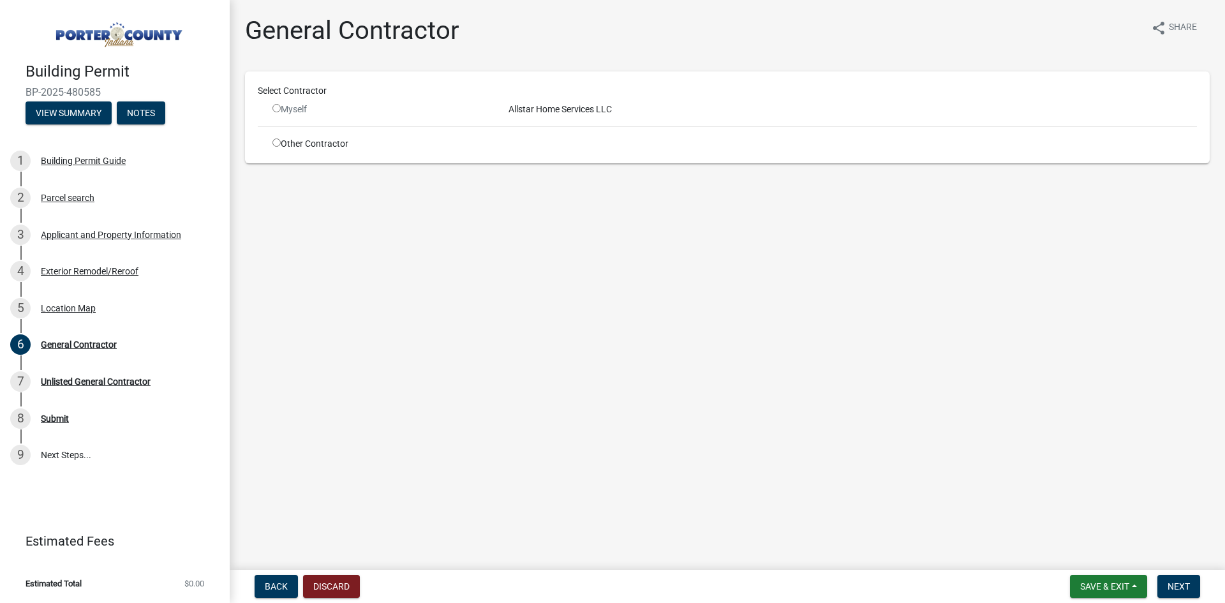
drag, startPoint x: 276, startPoint y: 107, endPoint x: 310, endPoint y: 114, distance: 33.8
click at [310, 114] on div "Myself" at bounding box center [381, 109] width 217 height 13
click at [323, 156] on div "Select Contractor Myself Allstar Home Services LLC Other Contractor" at bounding box center [727, 117] width 965 height 92
click at [273, 149] on div "Other Contractor" at bounding box center [381, 143] width 236 height 13
click at [274, 146] on input "radio" at bounding box center [277, 142] width 8 height 8
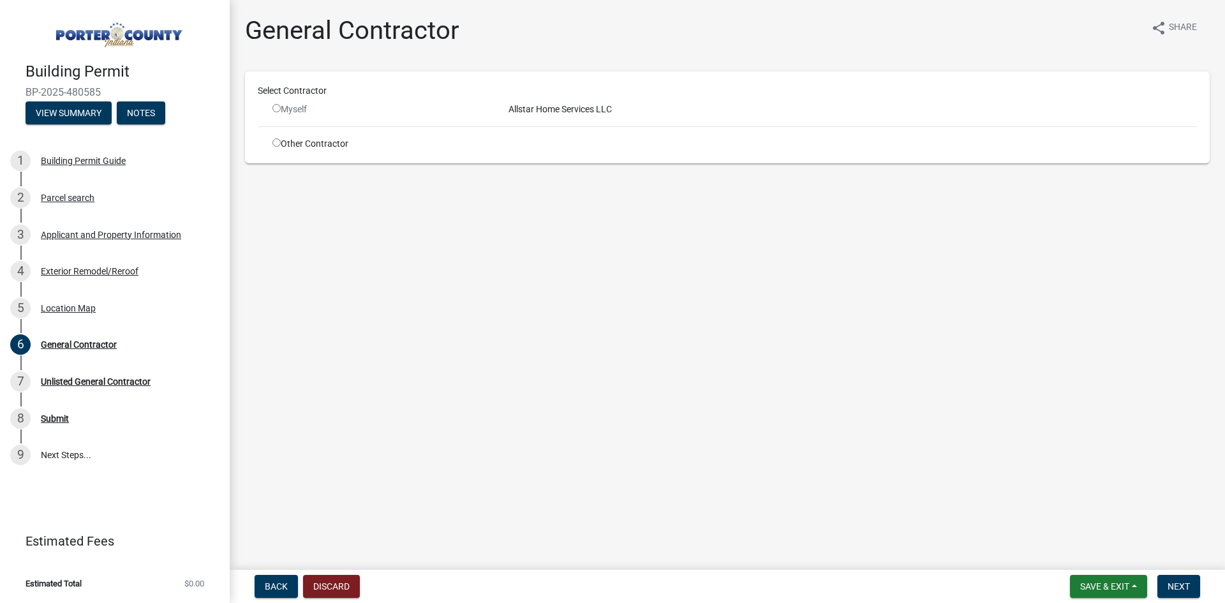
radio input "true"
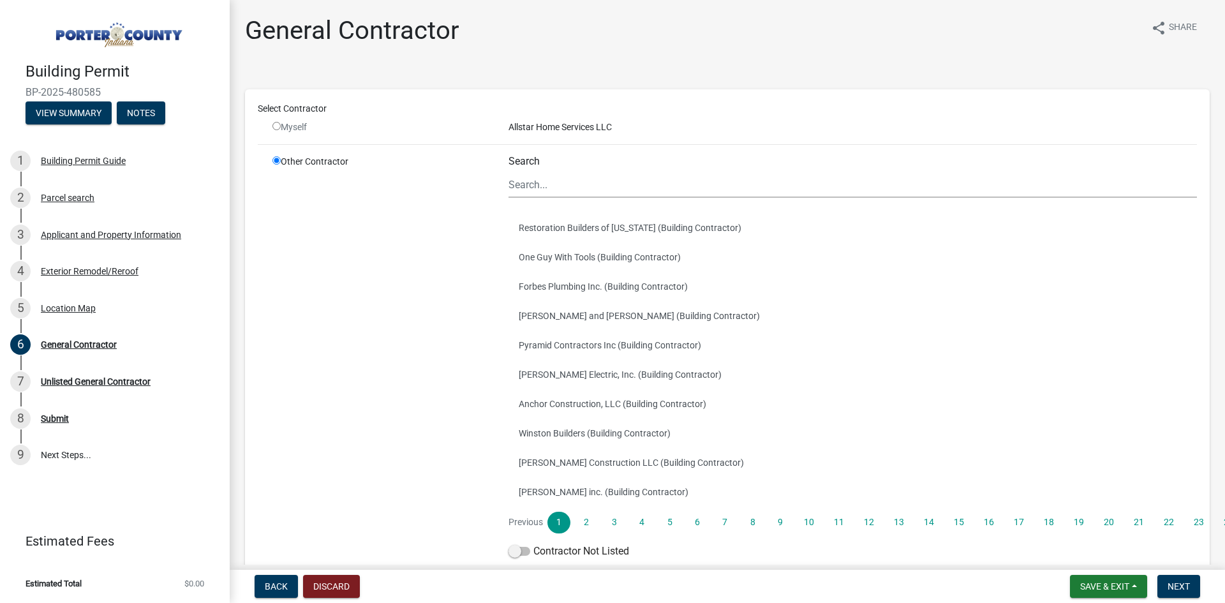
click at [278, 126] on input "radio" at bounding box center [277, 126] width 8 height 8
radio input "false"
radio input "true"
click at [278, 126] on input "radio" at bounding box center [277, 126] width 8 height 8
radio input "false"
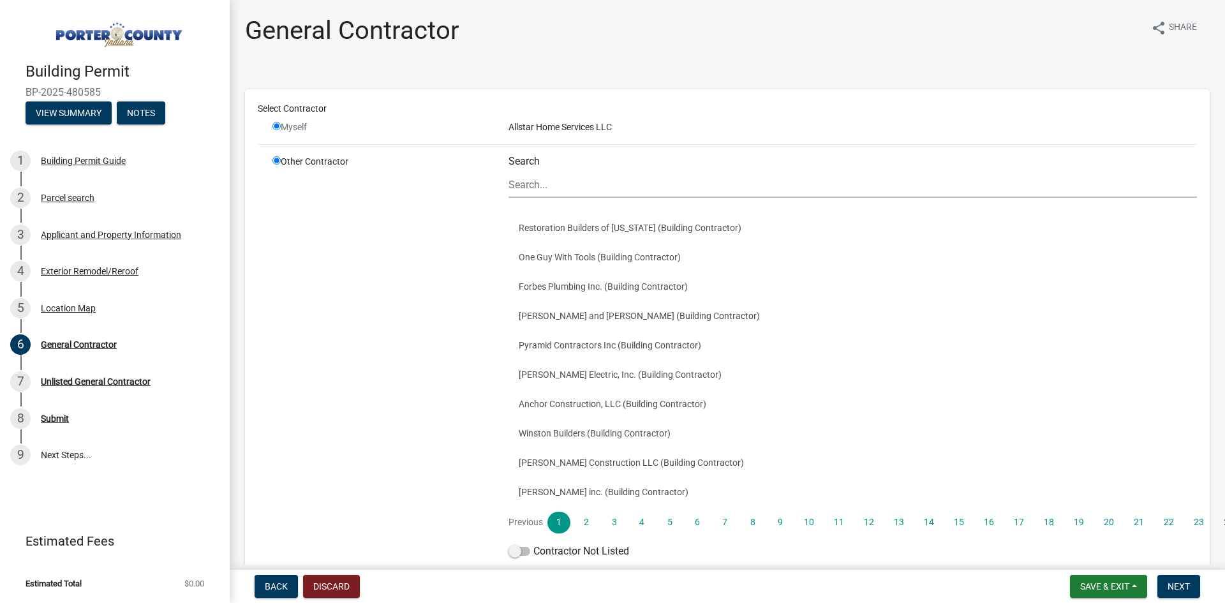
radio input "true"
click at [278, 126] on input "radio" at bounding box center [277, 126] width 8 height 8
radio input "false"
radio input "true"
drag, startPoint x: 278, startPoint y: 126, endPoint x: 284, endPoint y: 140, distance: 16.0
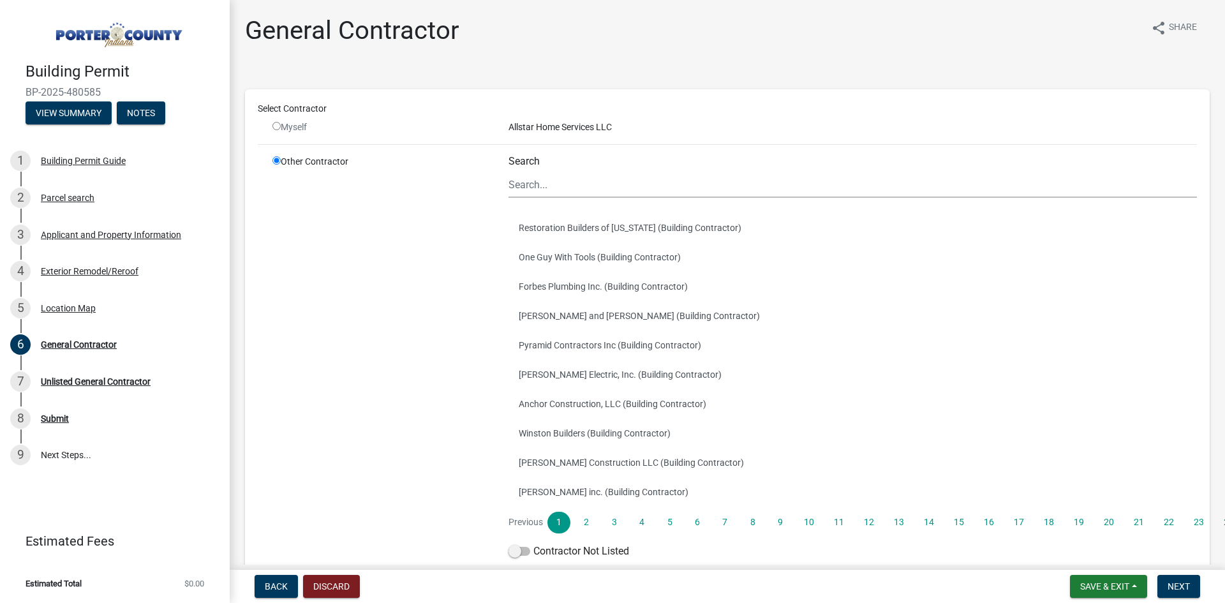
click at [278, 128] on input "radio" at bounding box center [277, 126] width 8 height 8
radio input "false"
radio input "true"
click at [278, 163] on input "radio" at bounding box center [277, 160] width 8 height 8
click at [569, 130] on div "Allstar Home Services LLC" at bounding box center [853, 127] width 708 height 13
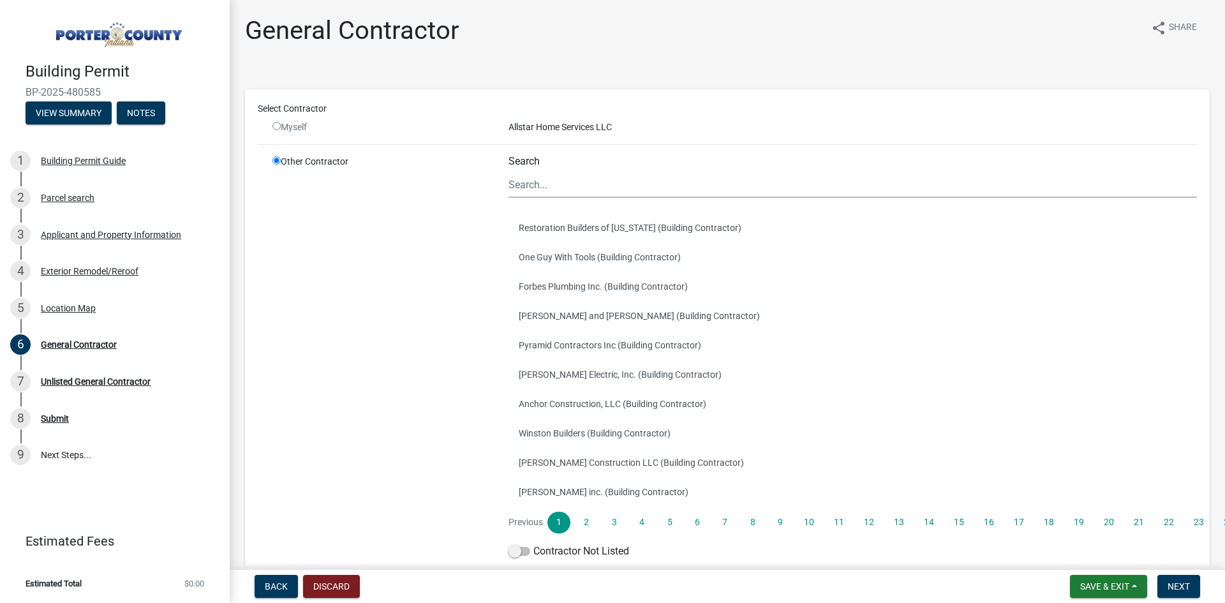
click at [277, 128] on input "radio" at bounding box center [277, 126] width 8 height 8
radio input "false"
radio input "true"
click at [276, 128] on input "radio" at bounding box center [277, 126] width 8 height 8
radio input "false"
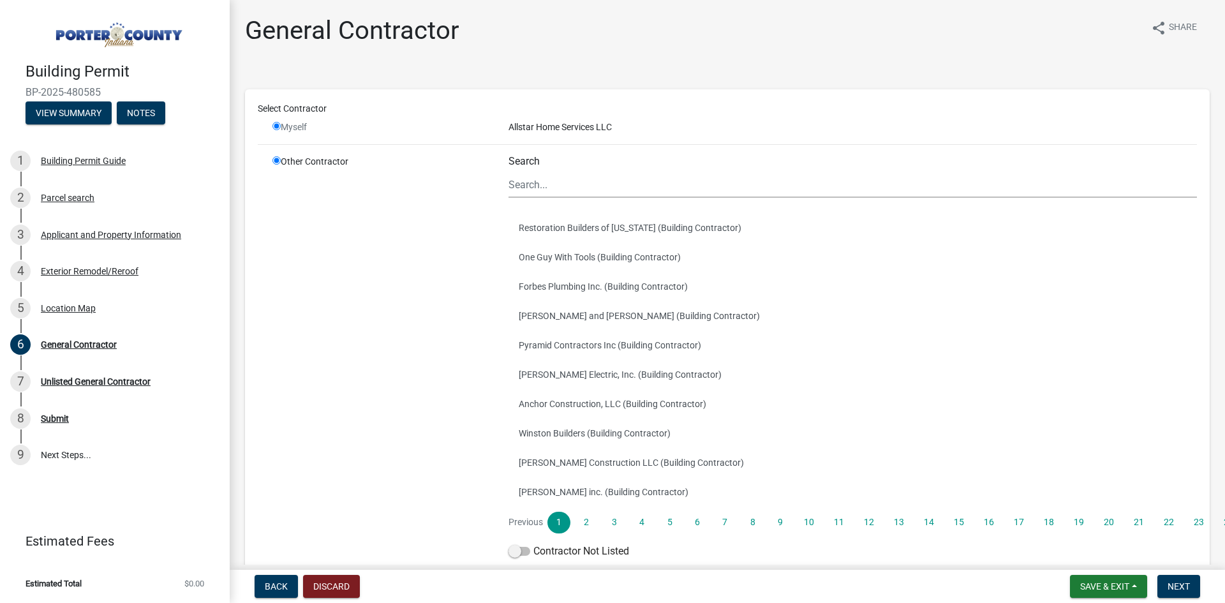
radio input "true"
click at [283, 588] on span "Back" at bounding box center [276, 586] width 23 height 10
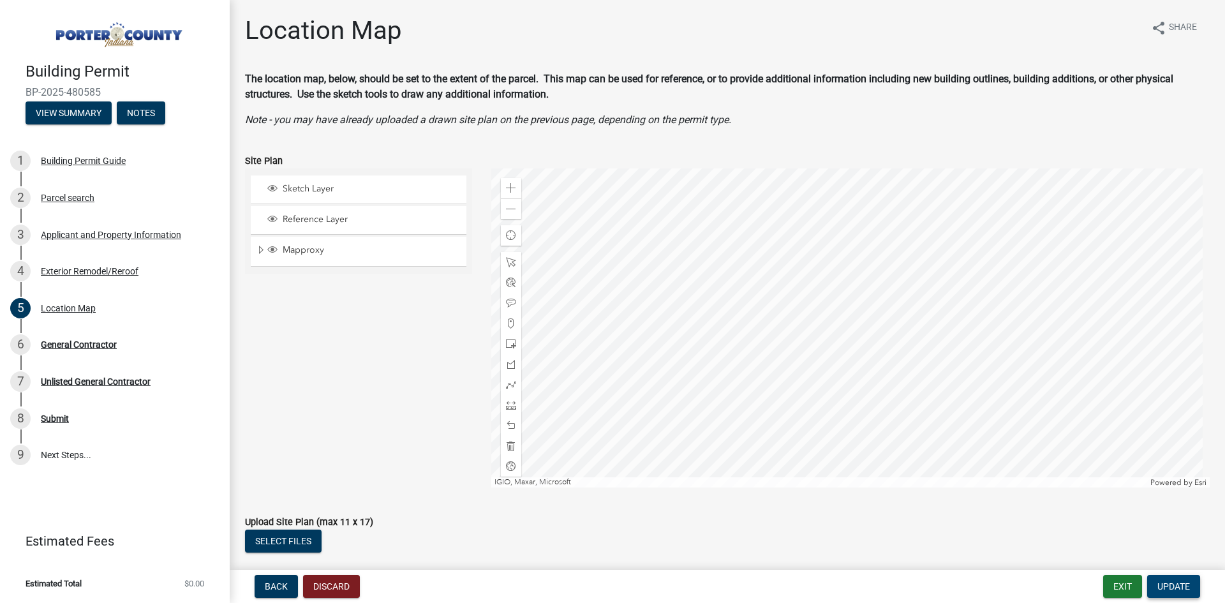
click at [1163, 588] on span "Update" at bounding box center [1174, 586] width 33 height 10
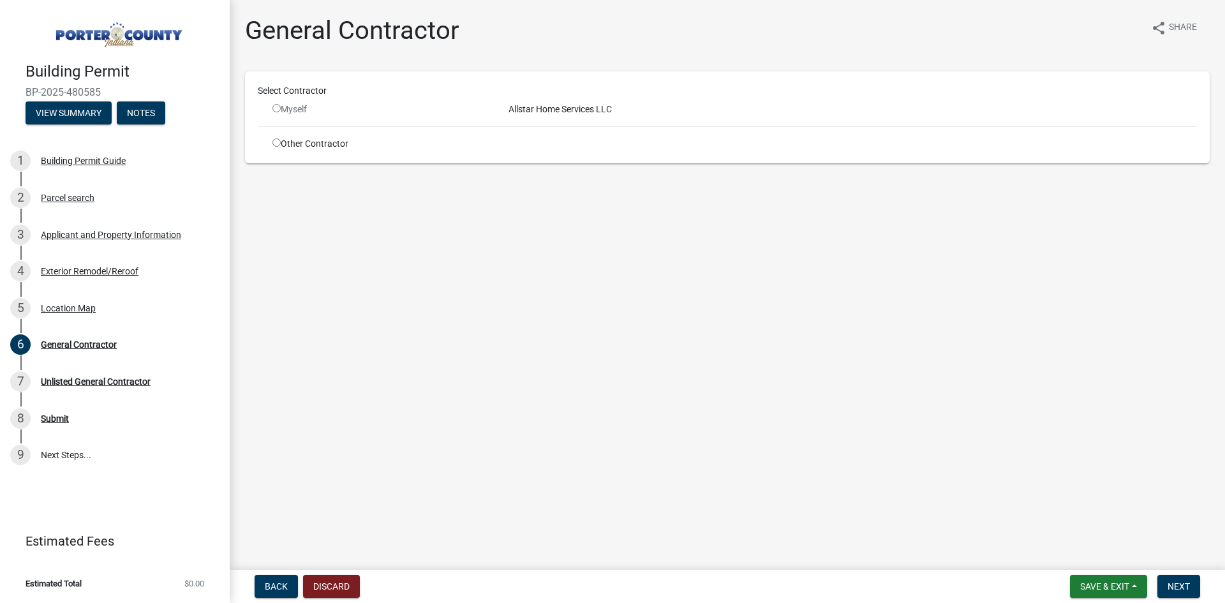
click at [278, 107] on input "radio" at bounding box center [277, 108] width 8 height 8
radio input "false"
click at [539, 104] on div "Allstar Home Services LLC" at bounding box center [853, 109] width 708 height 13
click at [540, 105] on div "Allstar Home Services LLC" at bounding box center [853, 109] width 708 height 13
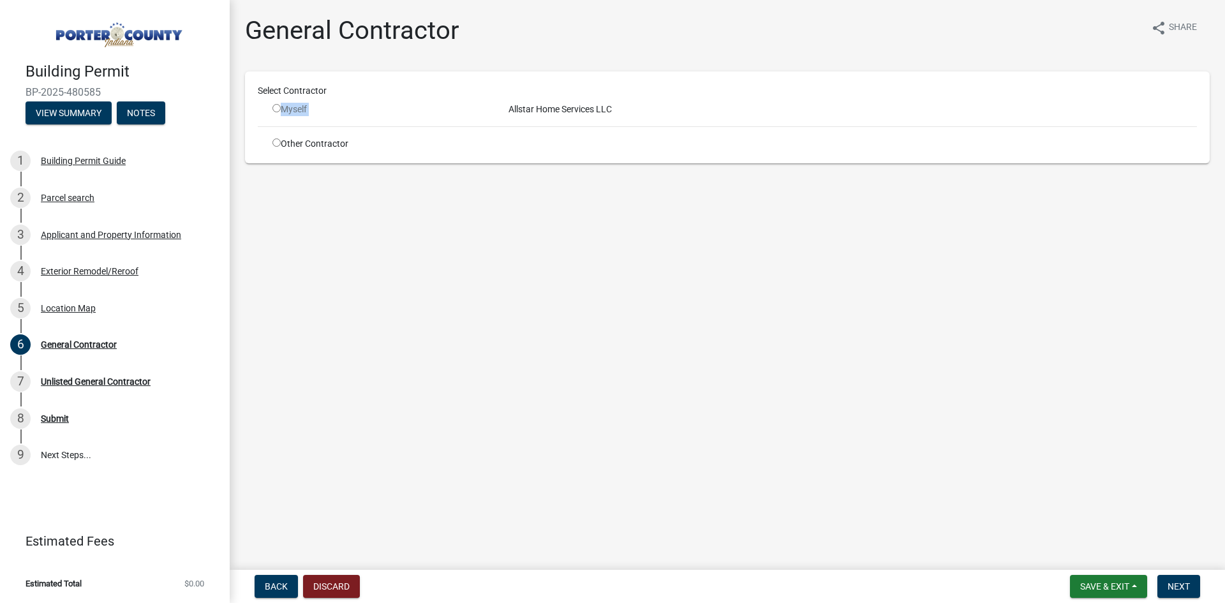
click at [540, 105] on div "Allstar Home Services LLC" at bounding box center [853, 109] width 708 height 13
click at [1180, 587] on span "Next" at bounding box center [1179, 586] width 22 height 10
click at [273, 144] on input "radio" at bounding box center [277, 142] width 8 height 8
radio input "true"
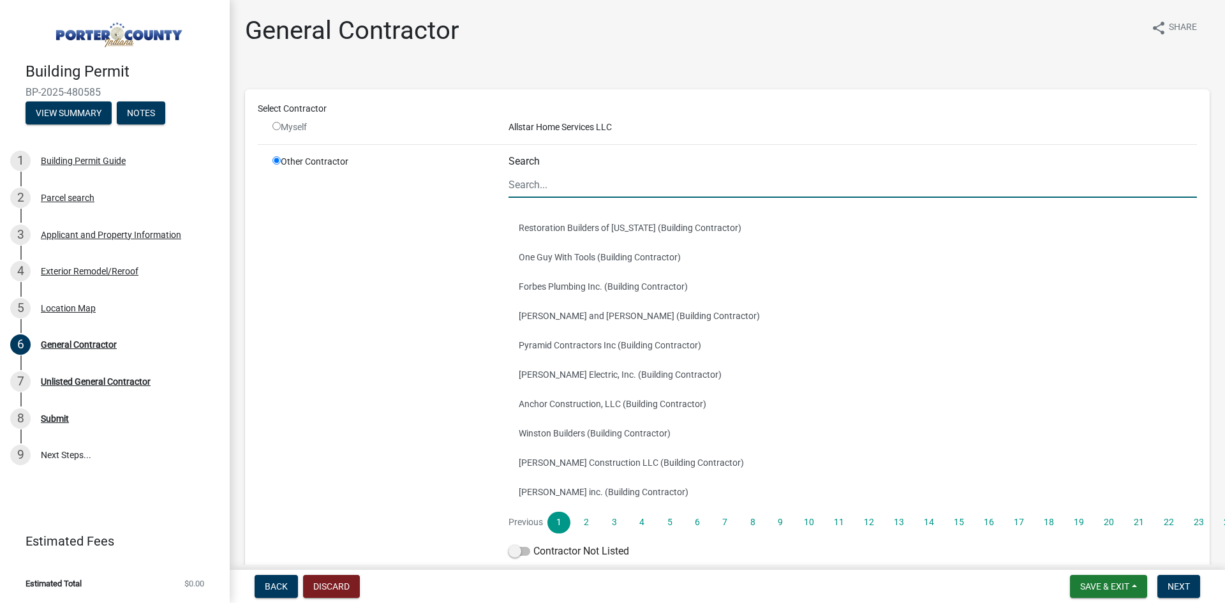
click at [544, 183] on input "Search" at bounding box center [853, 185] width 689 height 26
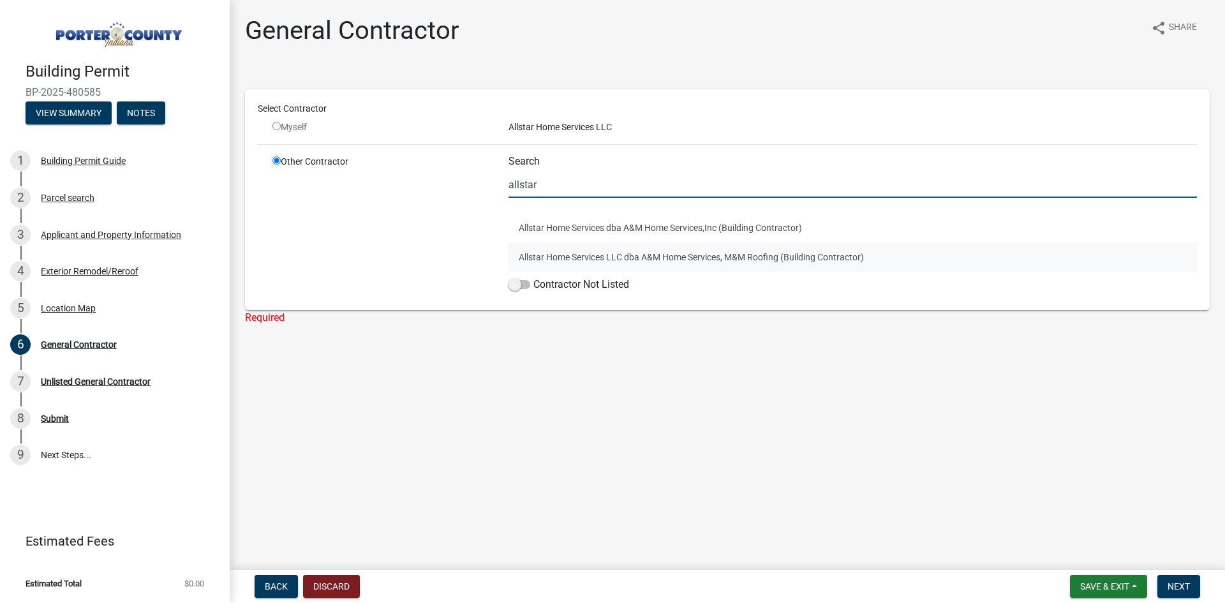
type input "allstar"
click at [747, 257] on button "Allstar Home Services LLC dba A&M Home Services, M&M Roofing (Building Contract…" at bounding box center [853, 257] width 689 height 29
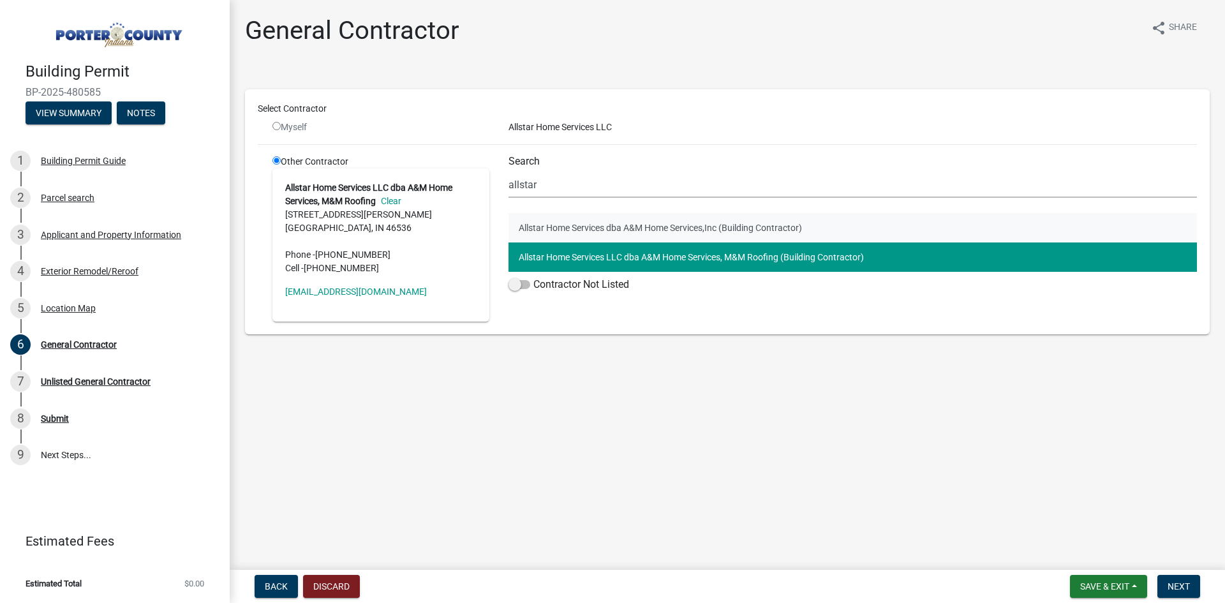
click at [611, 224] on button "Allstar Home Services dba A&M Home Services,Inc (Building Contractor)" at bounding box center [853, 227] width 689 height 29
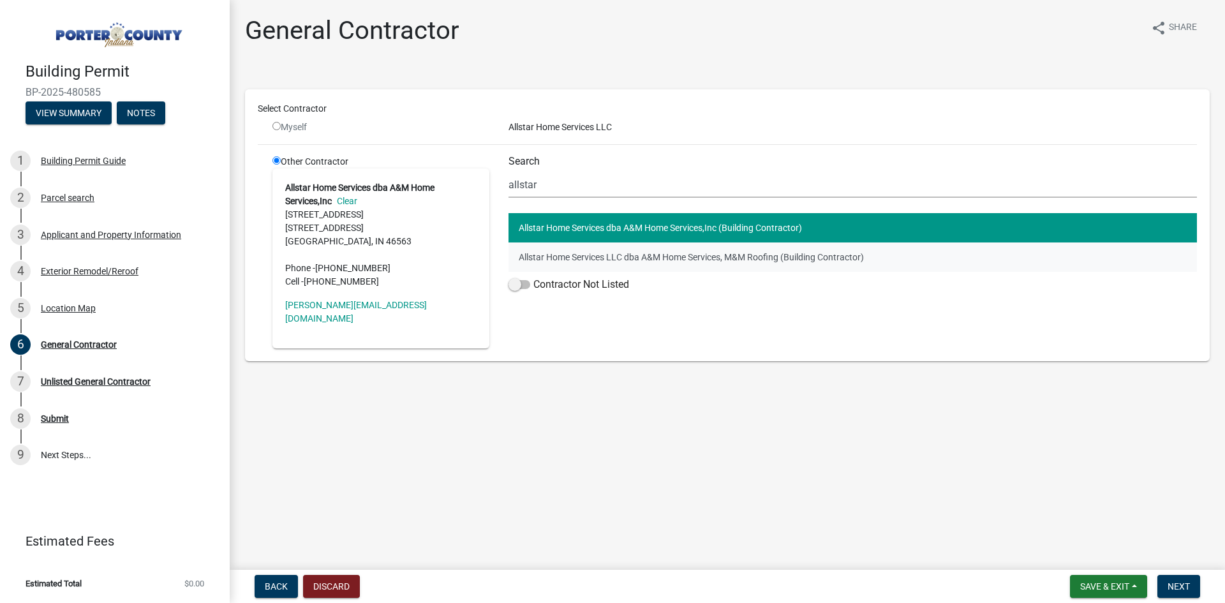
click at [612, 246] on button "Allstar Home Services LLC dba A&M Home Services, M&M Roofing (Building Contract…" at bounding box center [853, 257] width 689 height 29
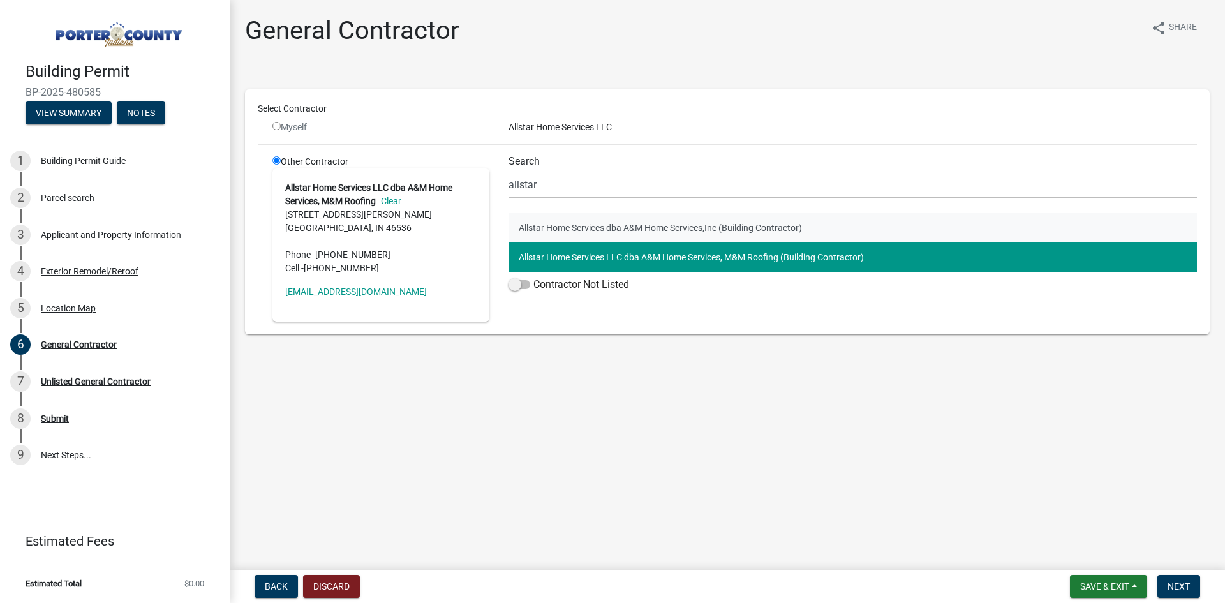
click at [624, 223] on button "Allstar Home Services dba A&M Home Services,Inc (Building Contractor)" at bounding box center [853, 227] width 689 height 29
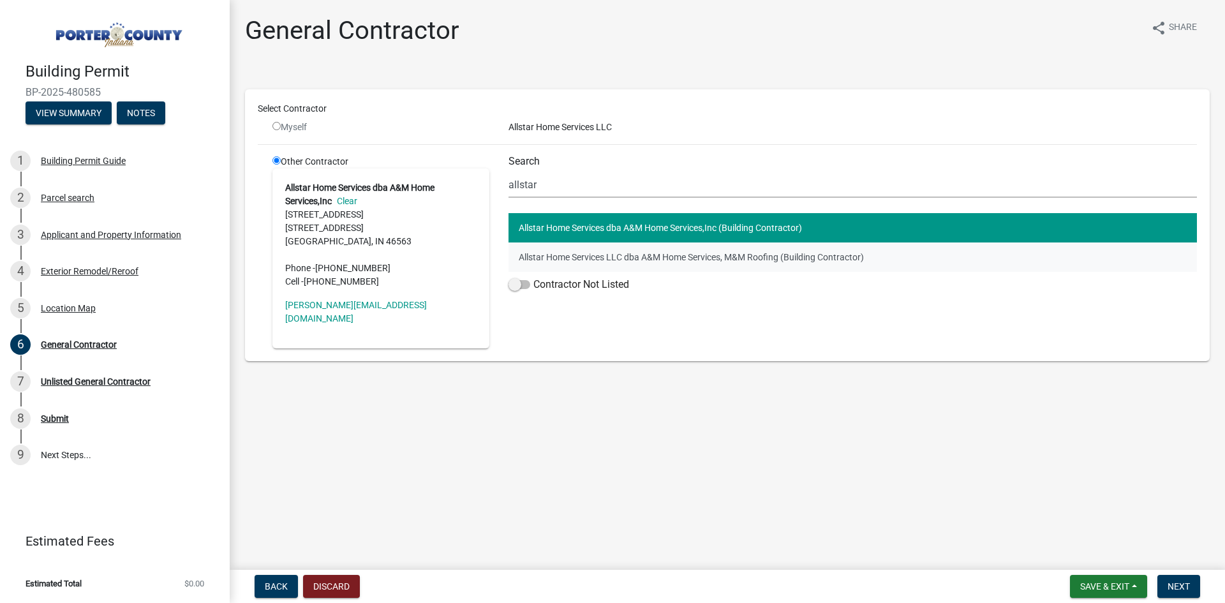
click at [553, 256] on button "Allstar Home Services LLC dba A&M Home Services, M&M Roofing (Building Contract…" at bounding box center [853, 257] width 689 height 29
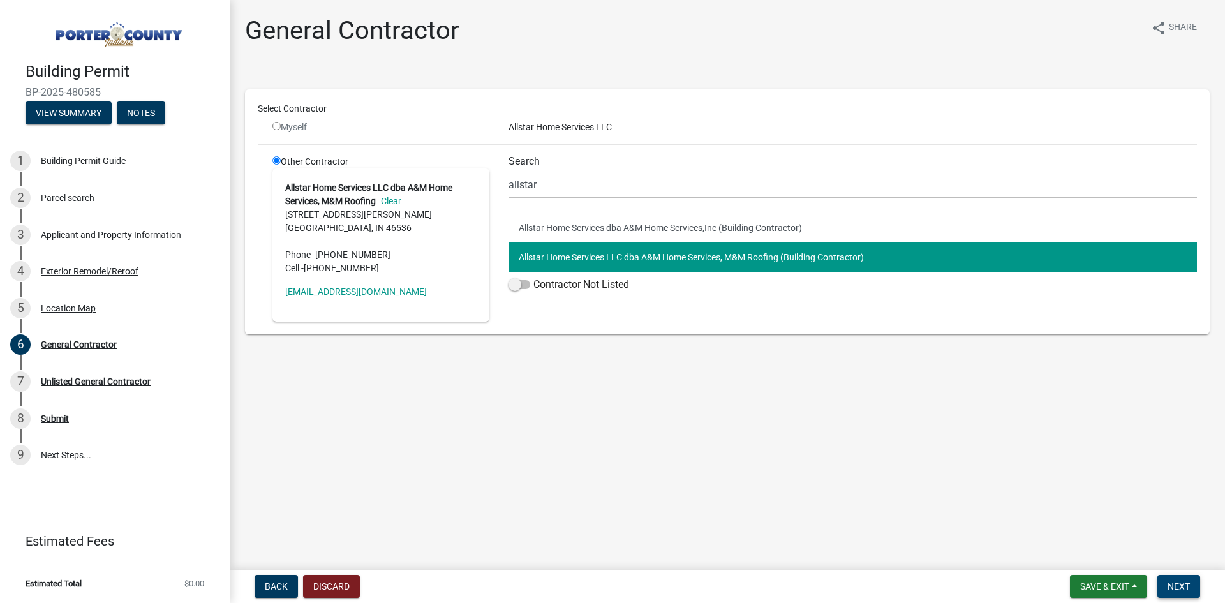
click at [1179, 579] on button "Next" at bounding box center [1179, 586] width 43 height 23
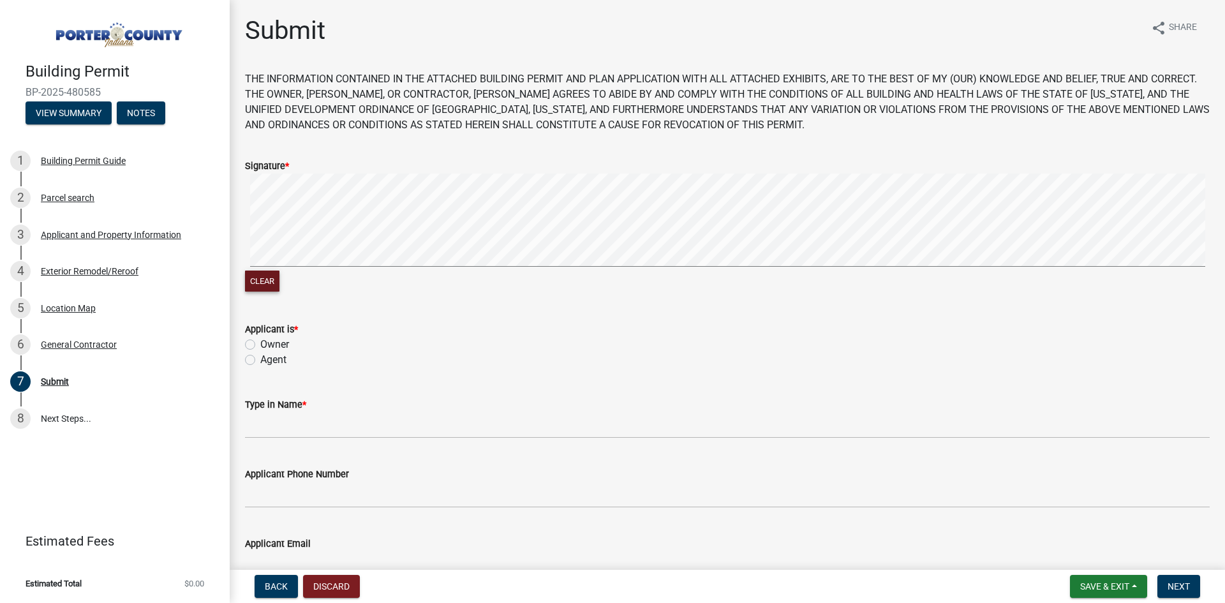
click at [273, 283] on button "Clear" at bounding box center [262, 281] width 34 height 21
click at [273, 278] on button "Clear" at bounding box center [262, 281] width 34 height 21
click at [260, 344] on label "Owner" at bounding box center [274, 344] width 29 height 15
click at [260, 344] on input "Owner" at bounding box center [264, 341] width 8 height 8
radio input "true"
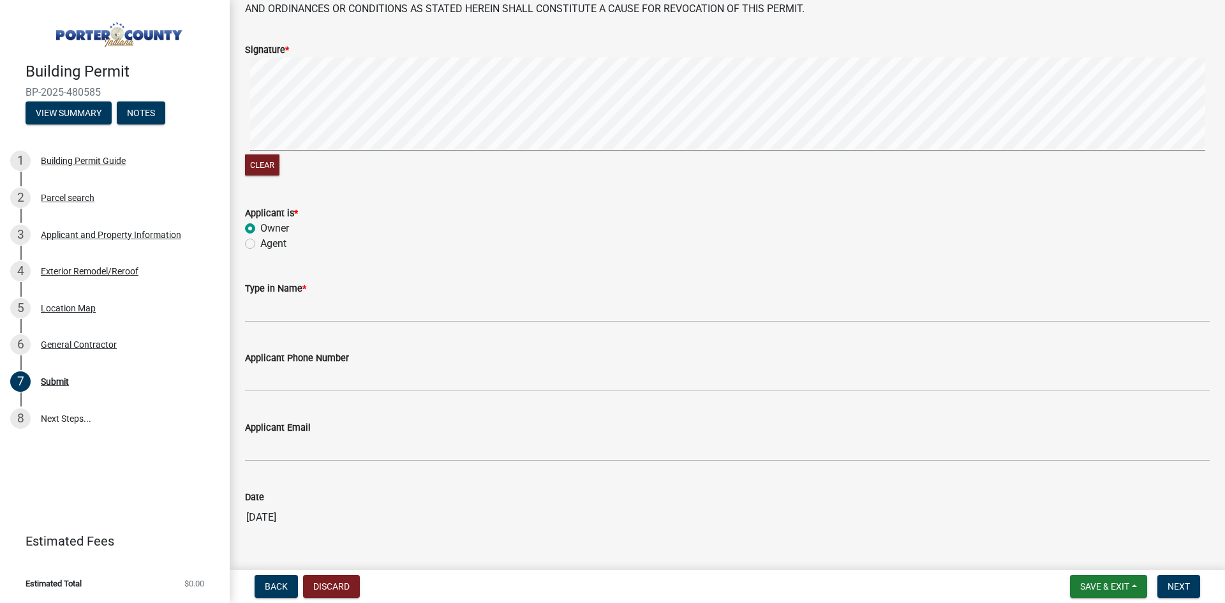
scroll to position [152, 0]
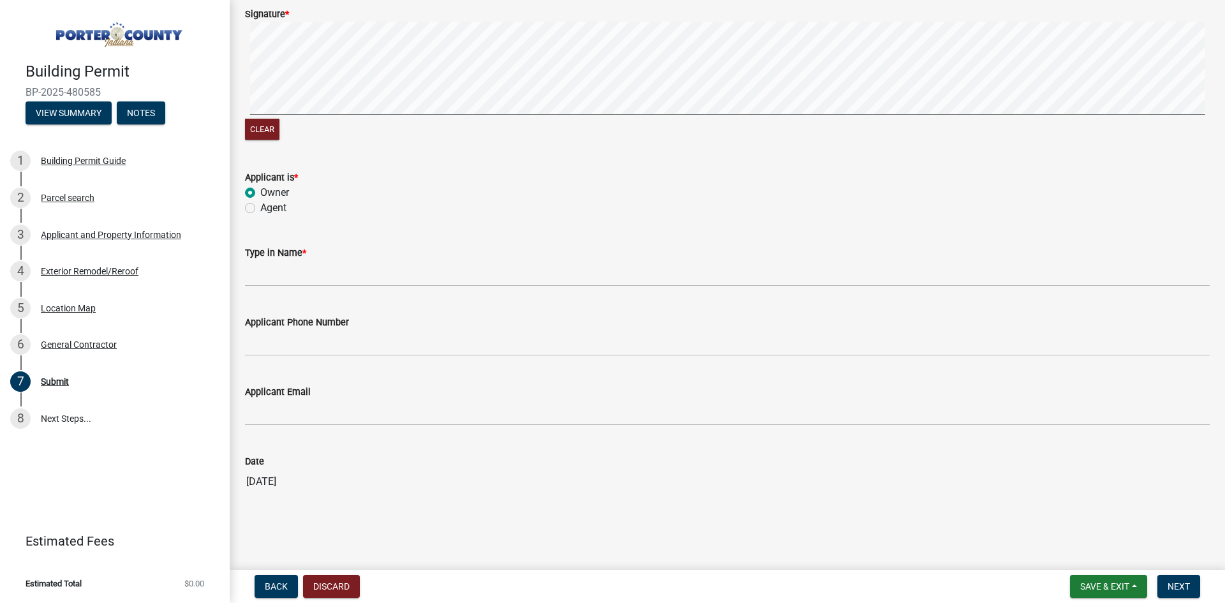
click at [260, 209] on label "Agent" at bounding box center [273, 207] width 26 height 15
click at [260, 209] on input "Agent" at bounding box center [264, 204] width 8 height 8
radio input "true"
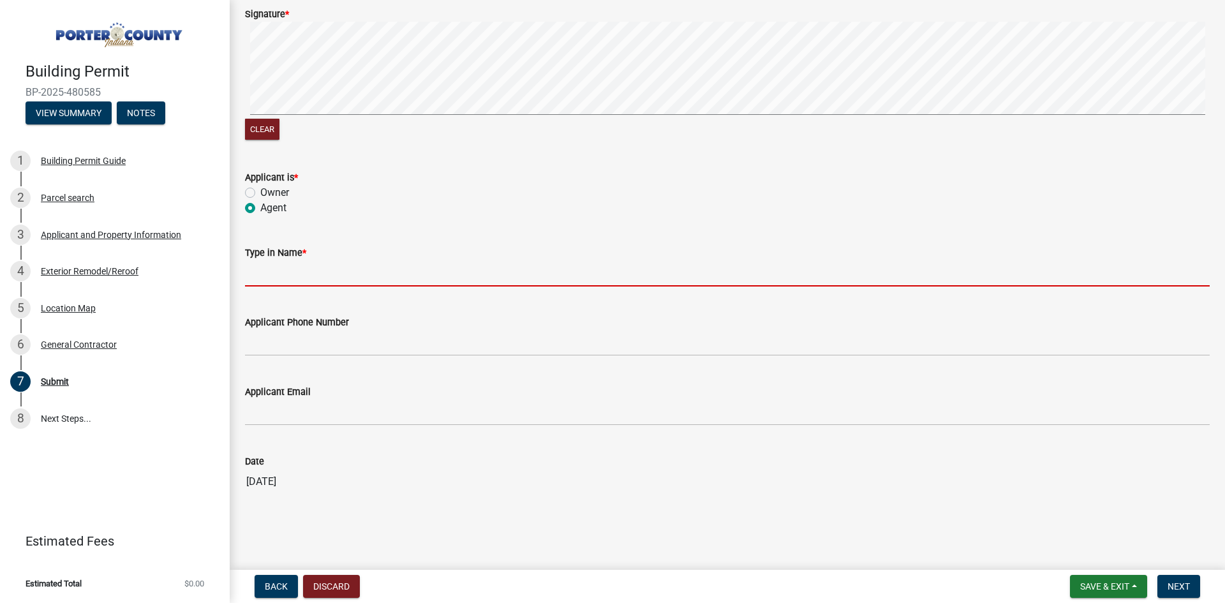
click at [281, 263] on input "Type in Name *" at bounding box center [727, 273] width 965 height 26
type input "[PERSON_NAME]"
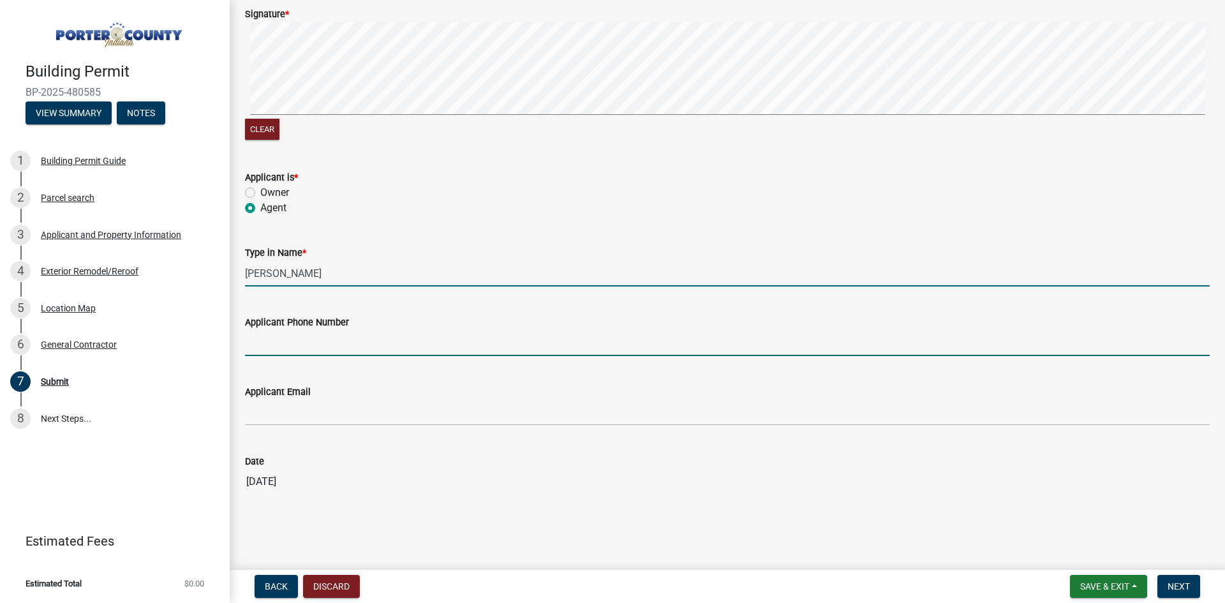
click at [384, 342] on input "Applicant Phone Number" at bounding box center [727, 343] width 965 height 26
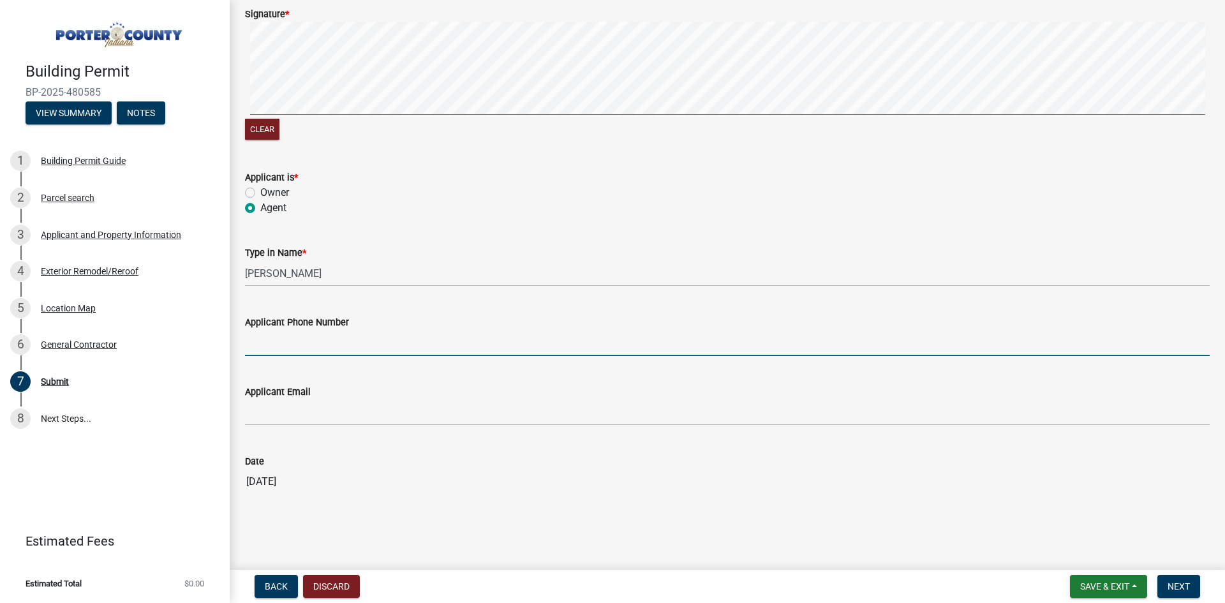
type input "[PHONE_NUMBER]"
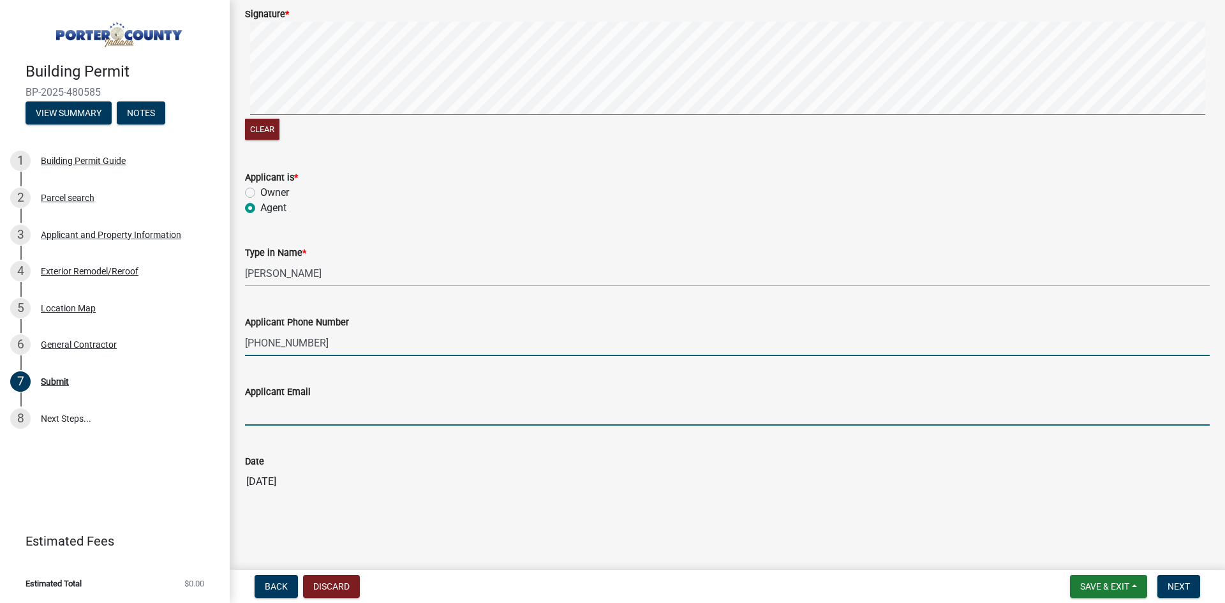
click at [347, 412] on input "Applicant Email" at bounding box center [727, 413] width 965 height 26
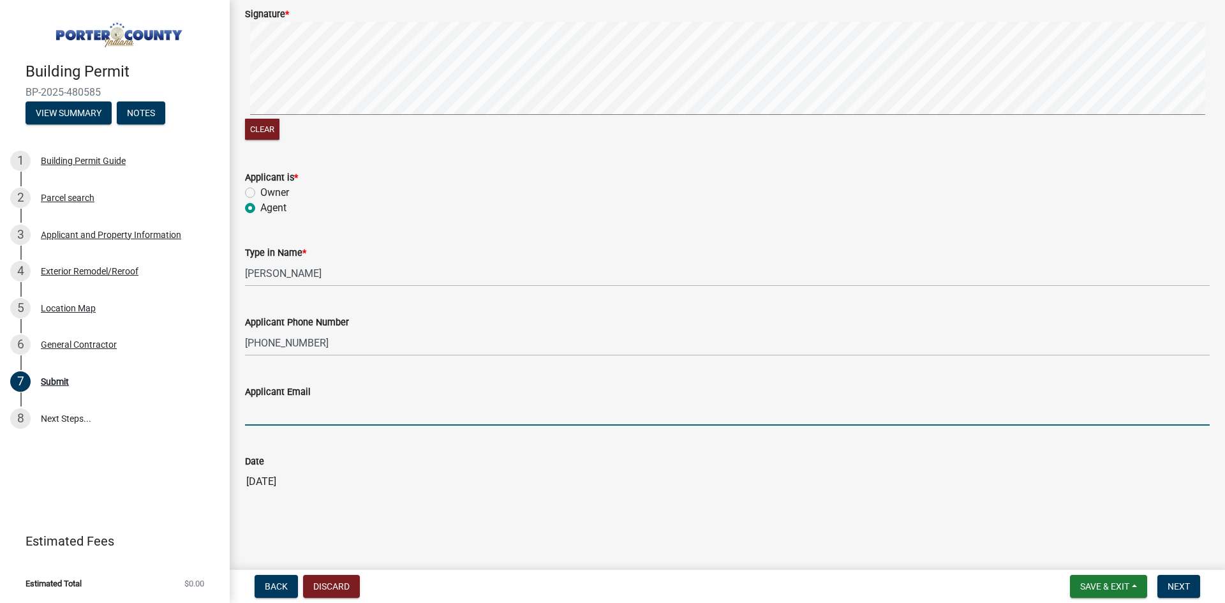
type input "[EMAIL_ADDRESS][DOMAIN_NAME]"
click at [1164, 579] on button "Next" at bounding box center [1179, 586] width 43 height 23
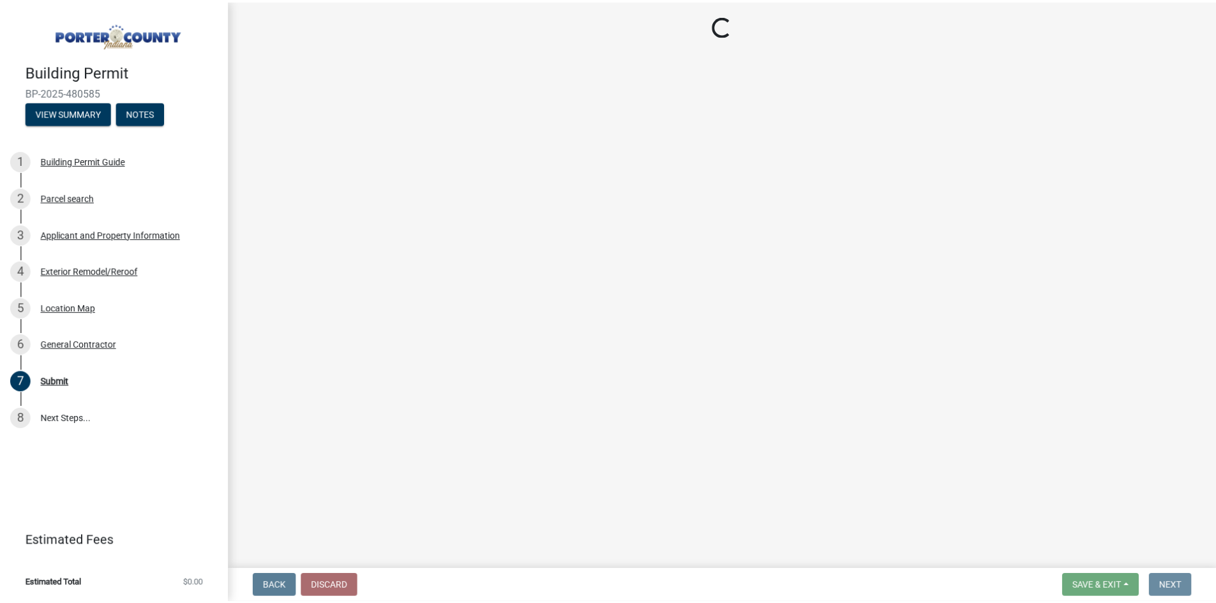
scroll to position [0, 0]
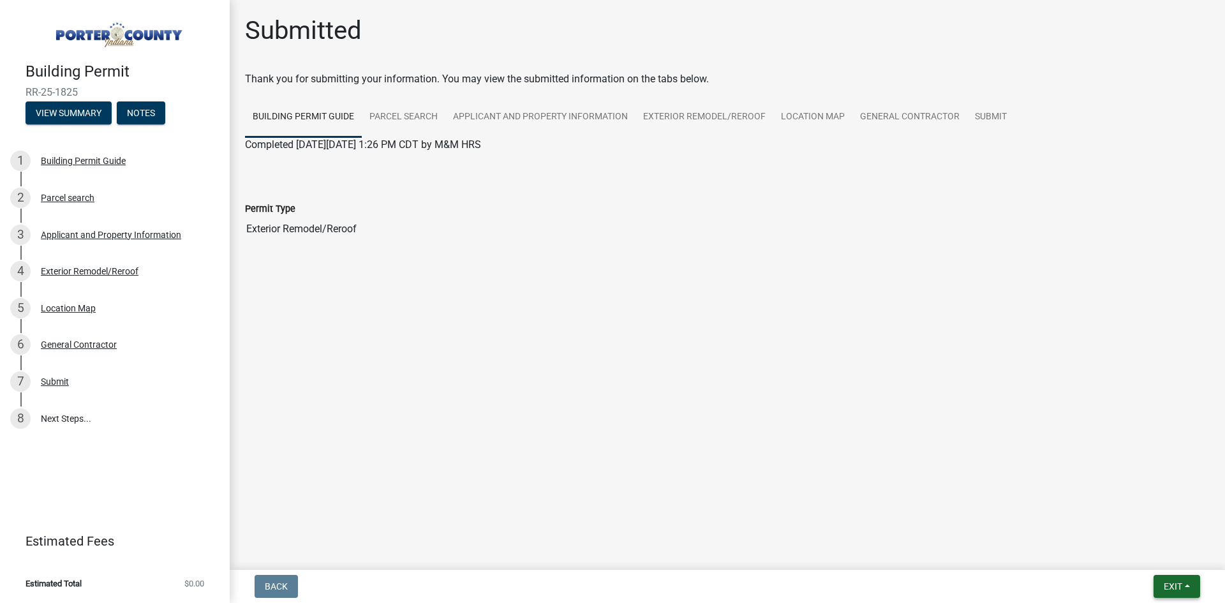
drag, startPoint x: 1165, startPoint y: 591, endPoint x: 1165, endPoint y: 584, distance: 7.0
click at [1165, 591] on span "Exit" at bounding box center [1173, 586] width 19 height 10
click at [1140, 557] on button "Save & Exit" at bounding box center [1149, 553] width 102 height 31
